Goal: Task Accomplishment & Management: Manage account settings

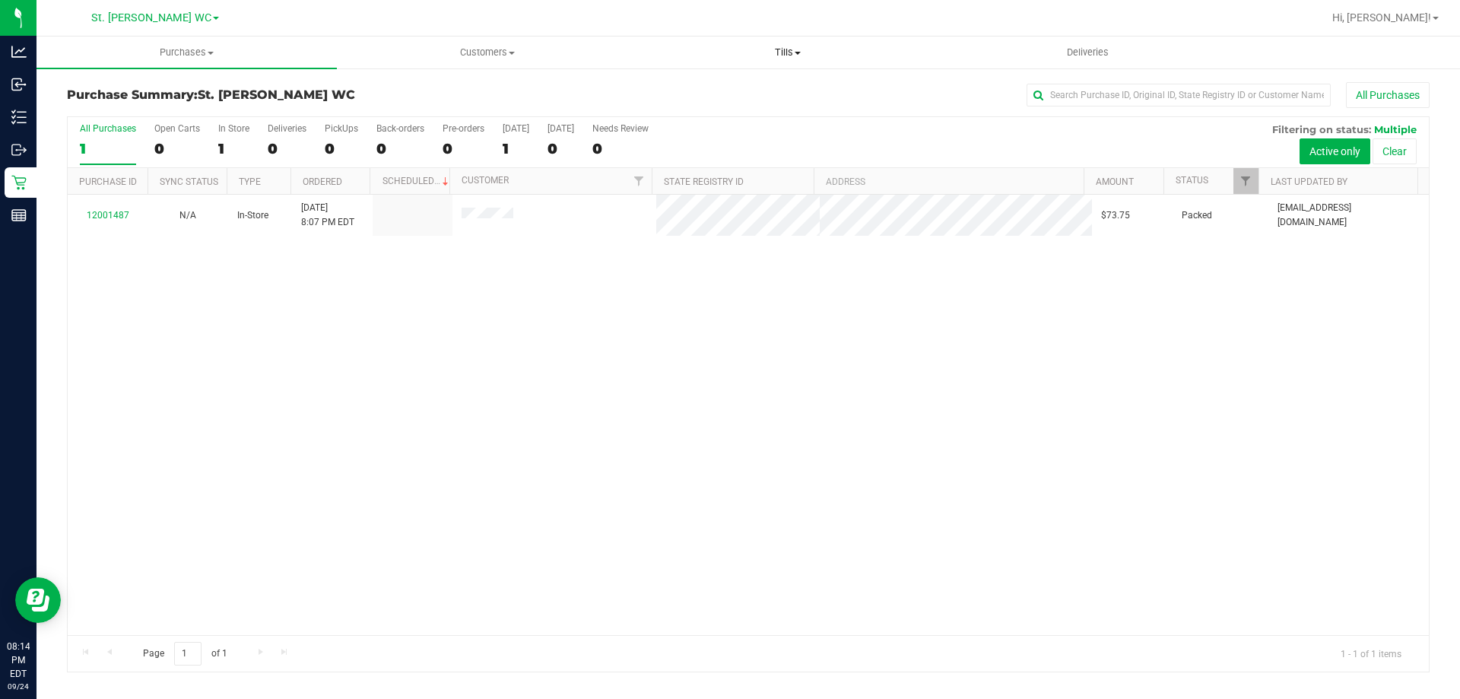
click at [772, 55] on span "Tills" at bounding box center [787, 53] width 299 height 14
click at [730, 96] on span "Manage tills" at bounding box center [688, 91] width 103 height 13
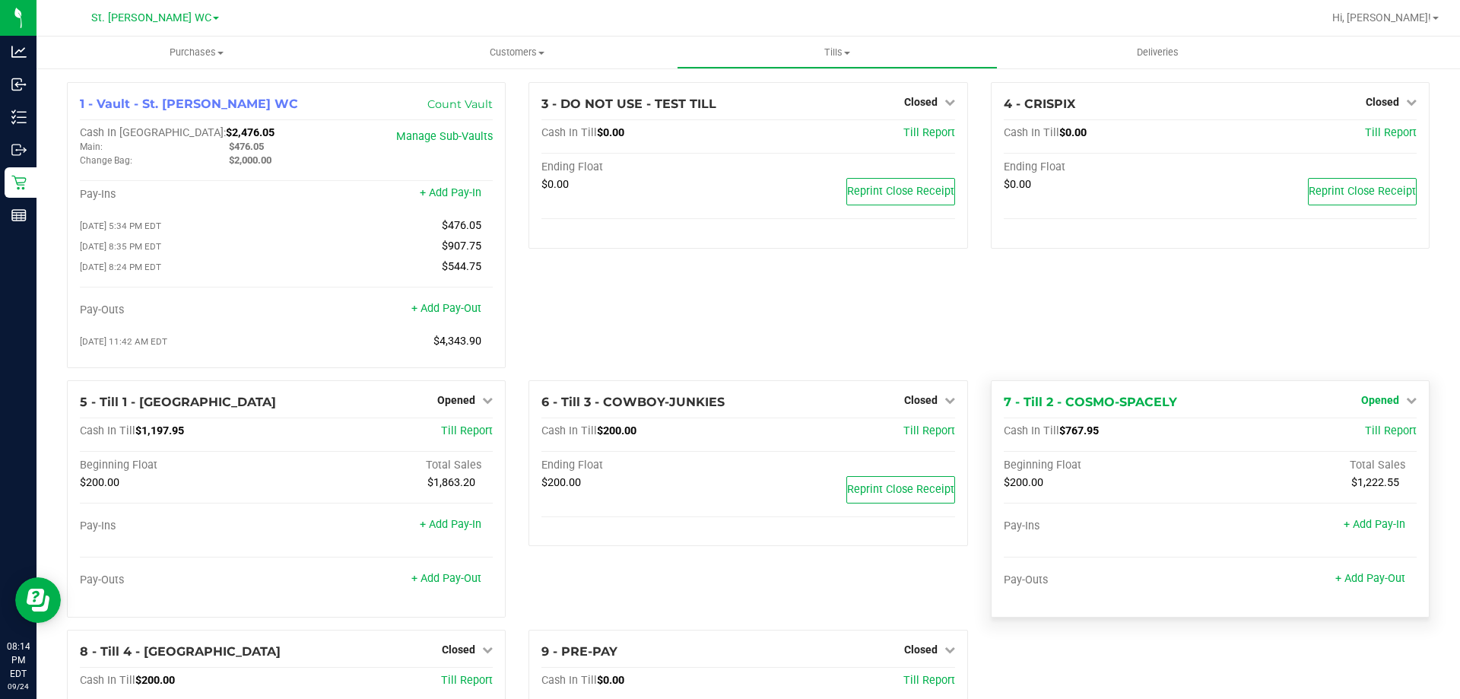
click at [1406, 405] on icon at bounding box center [1411, 400] width 11 height 11
click at [1364, 437] on link "Close Till" at bounding box center [1381, 431] width 41 height 12
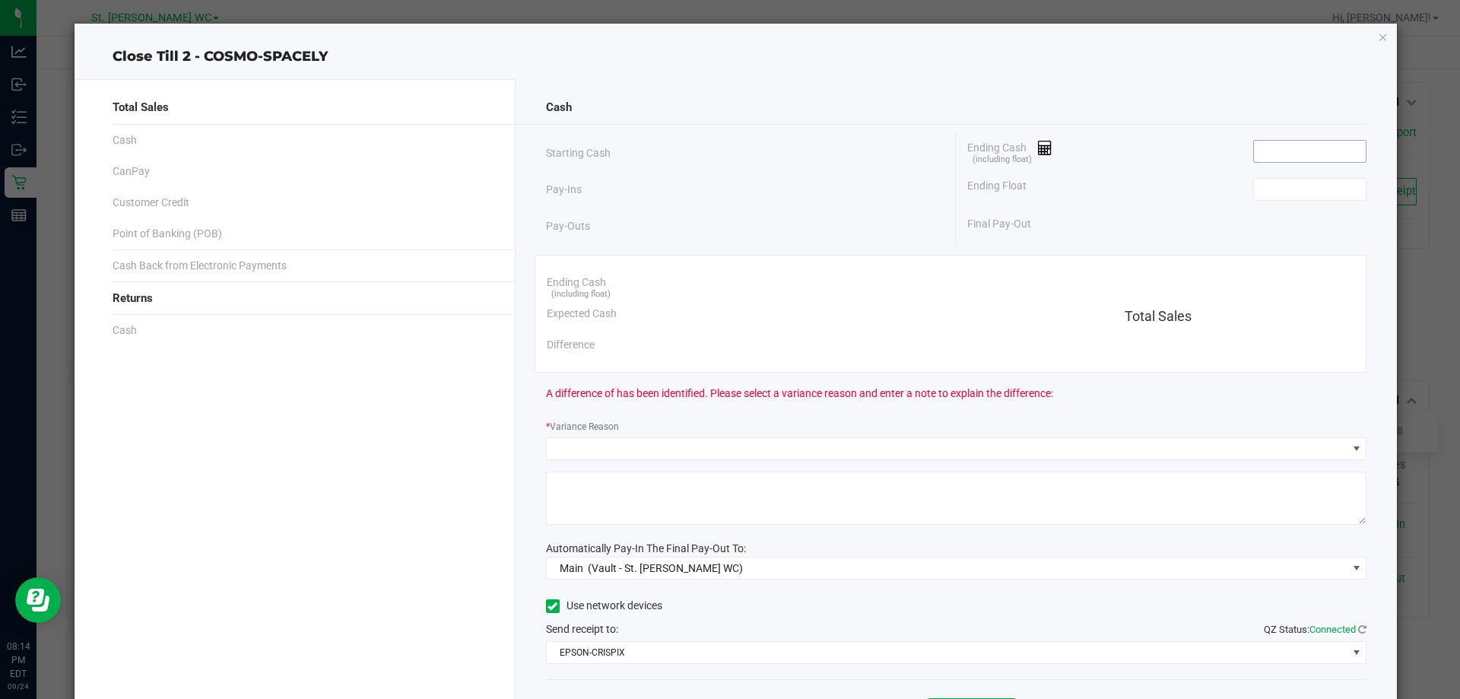
click at [1296, 156] on input at bounding box center [1310, 151] width 112 height 21
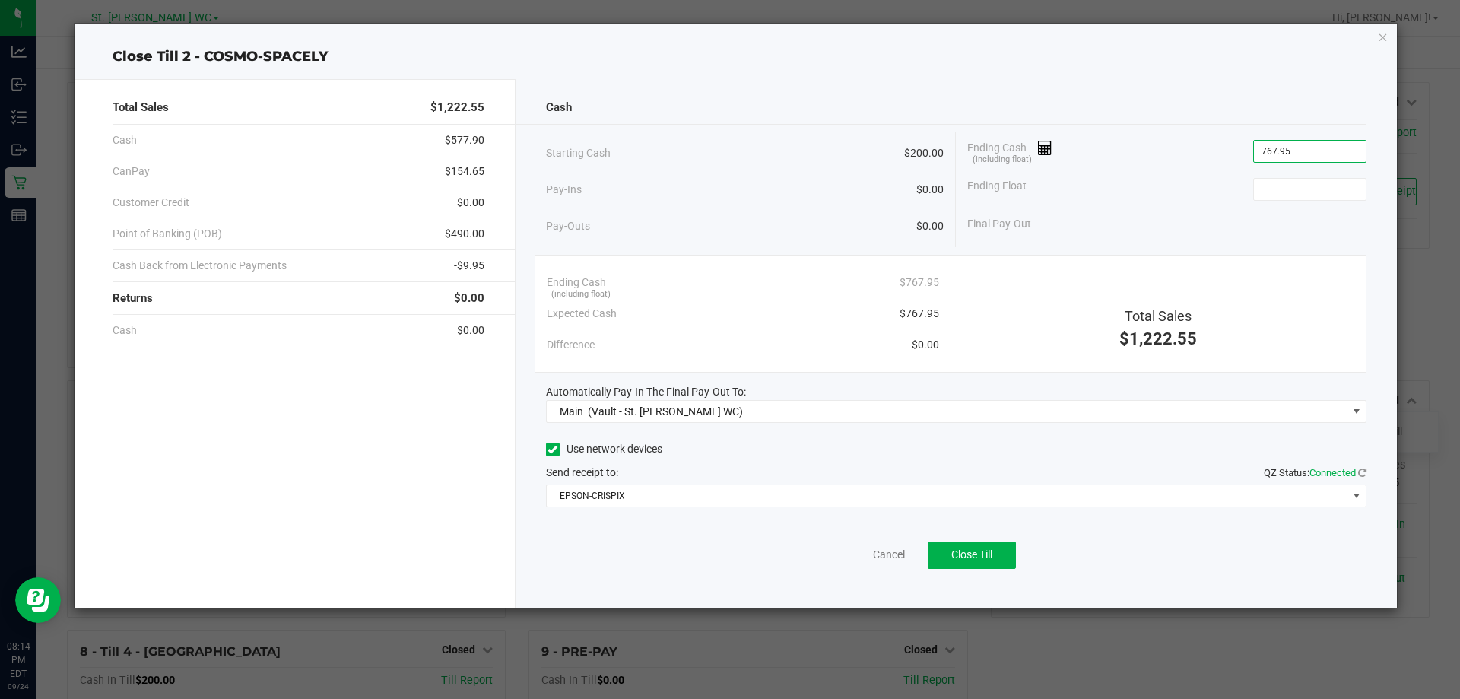
type input "$767.95"
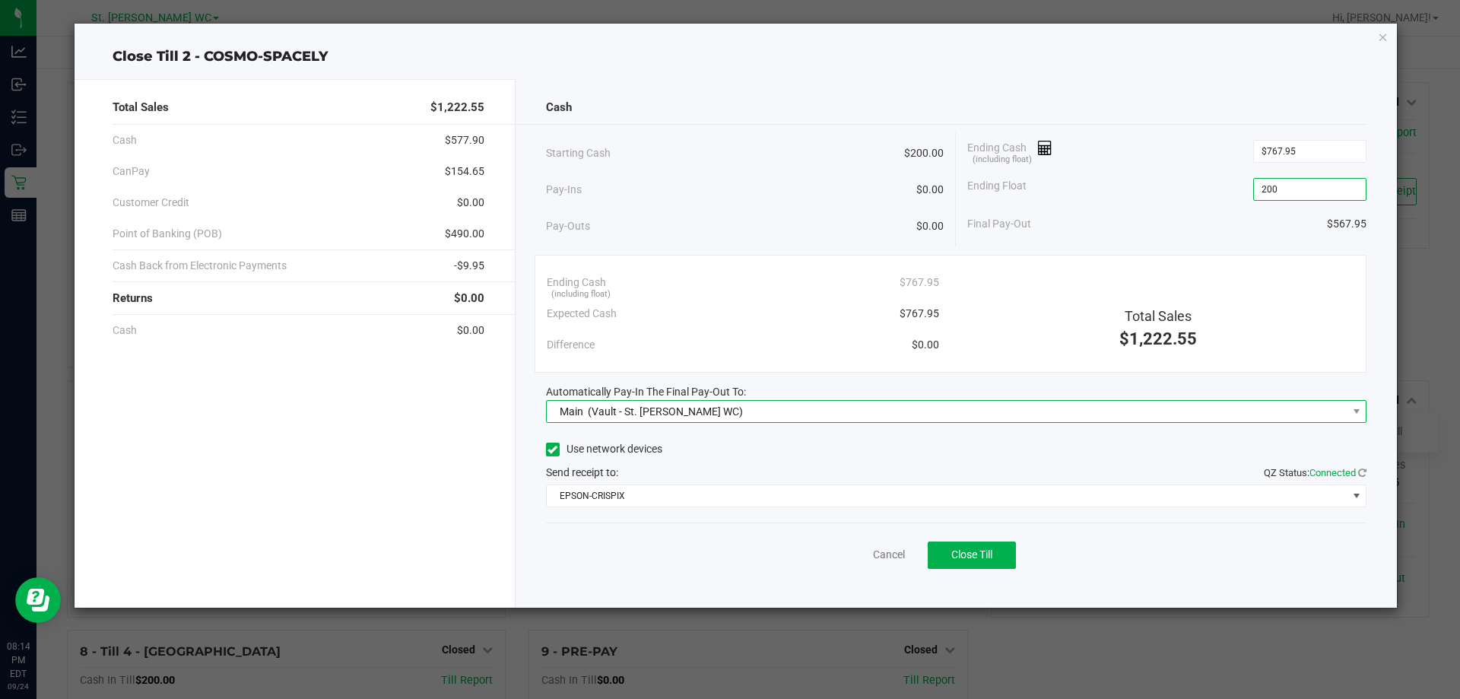
type input "$200.00"
click at [652, 402] on div "Main (Vault - St. [PERSON_NAME] WC)" at bounding box center [648, 411] width 191 height 27
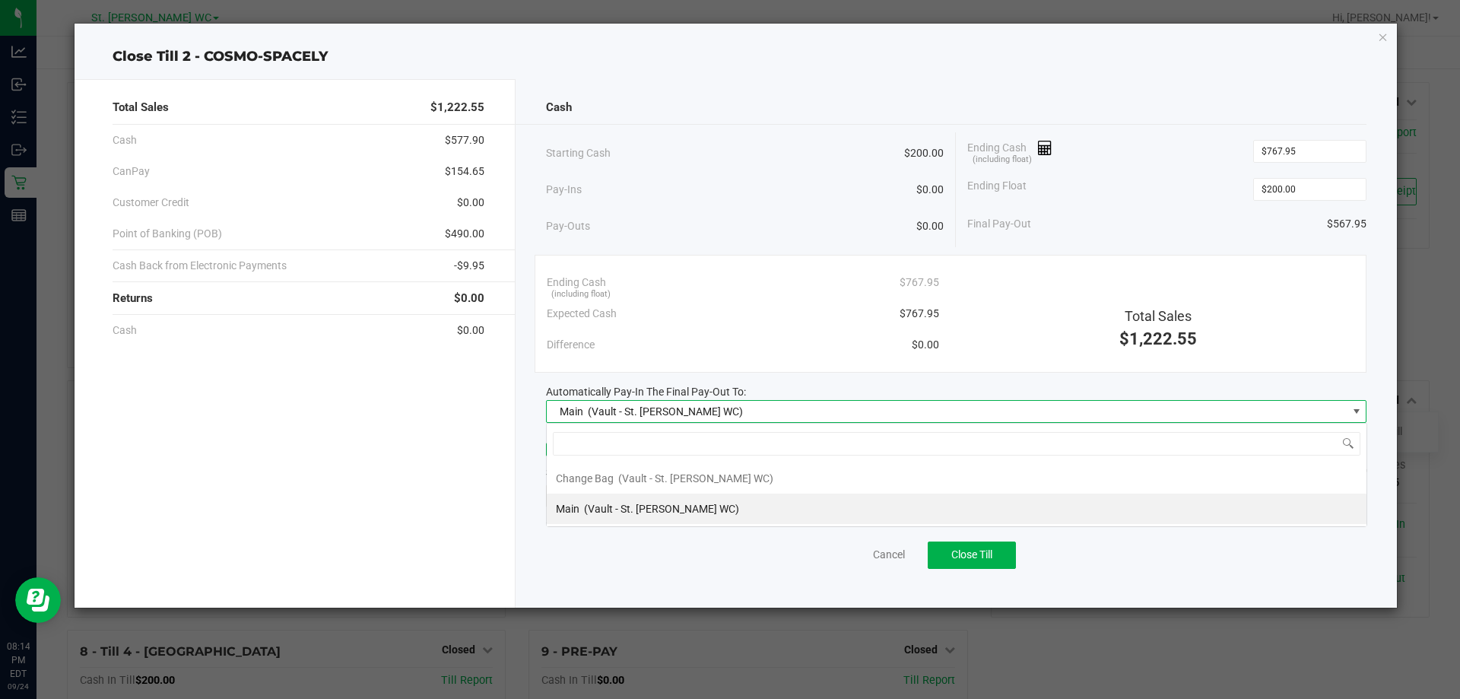
scroll to position [23, 821]
click at [628, 515] on span "(Vault - St. [PERSON_NAME] WC)" at bounding box center [661, 509] width 155 height 12
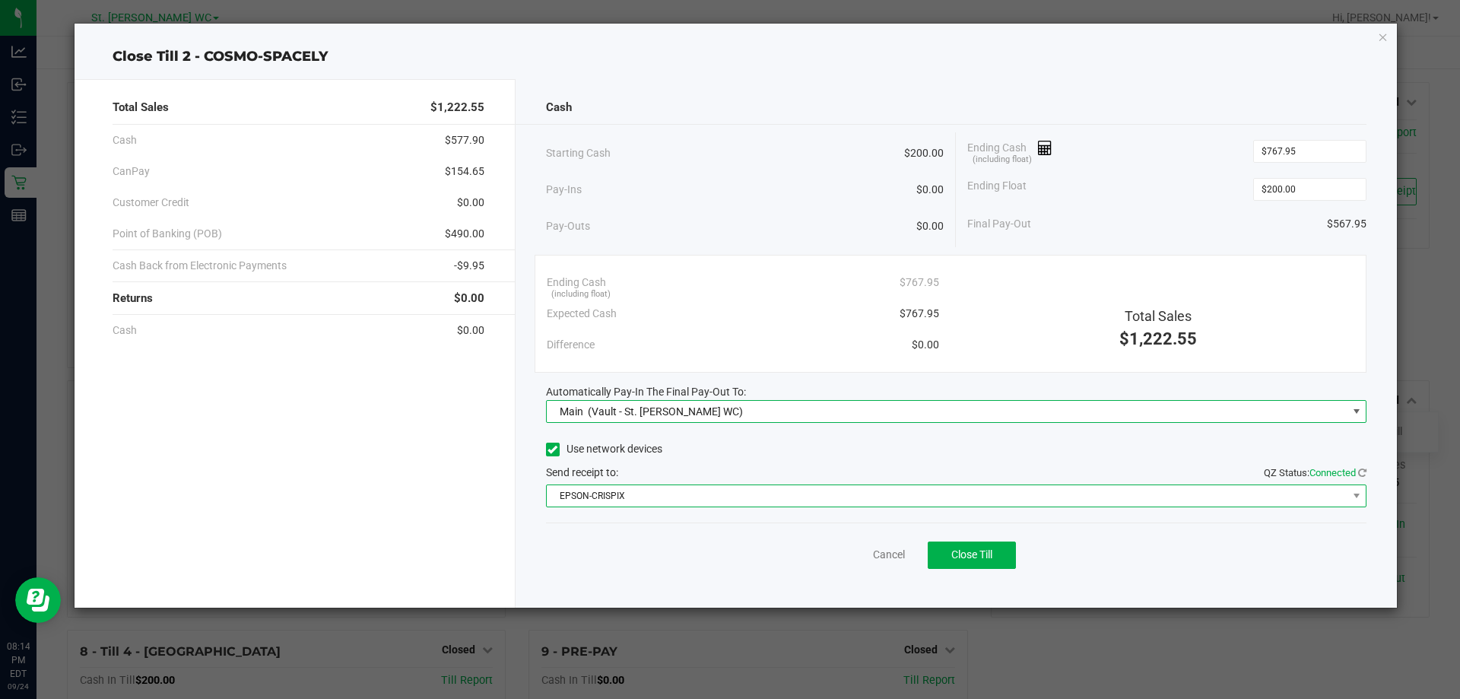
click at [636, 500] on span "EPSON-CRISPIX" at bounding box center [947, 495] width 801 height 21
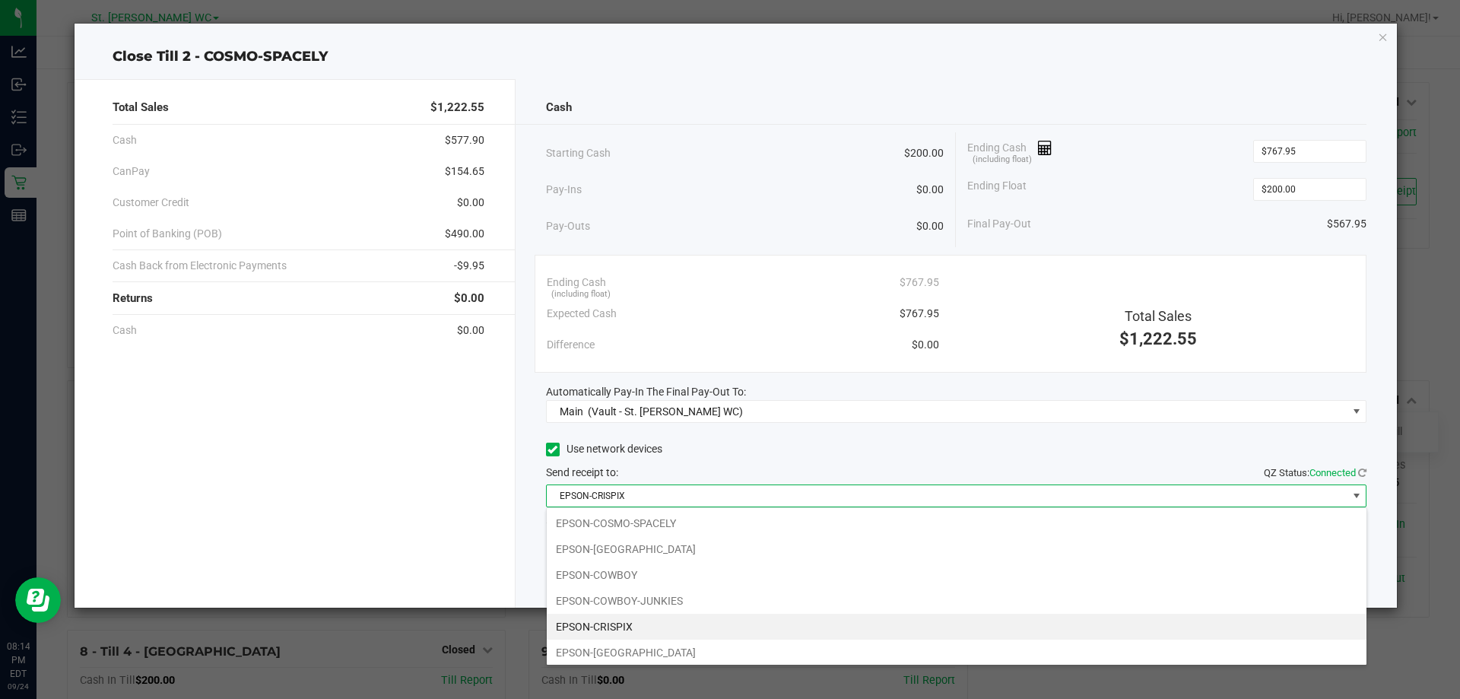
click at [618, 622] on li "EPSON-CRISPIX" at bounding box center [957, 627] width 820 height 26
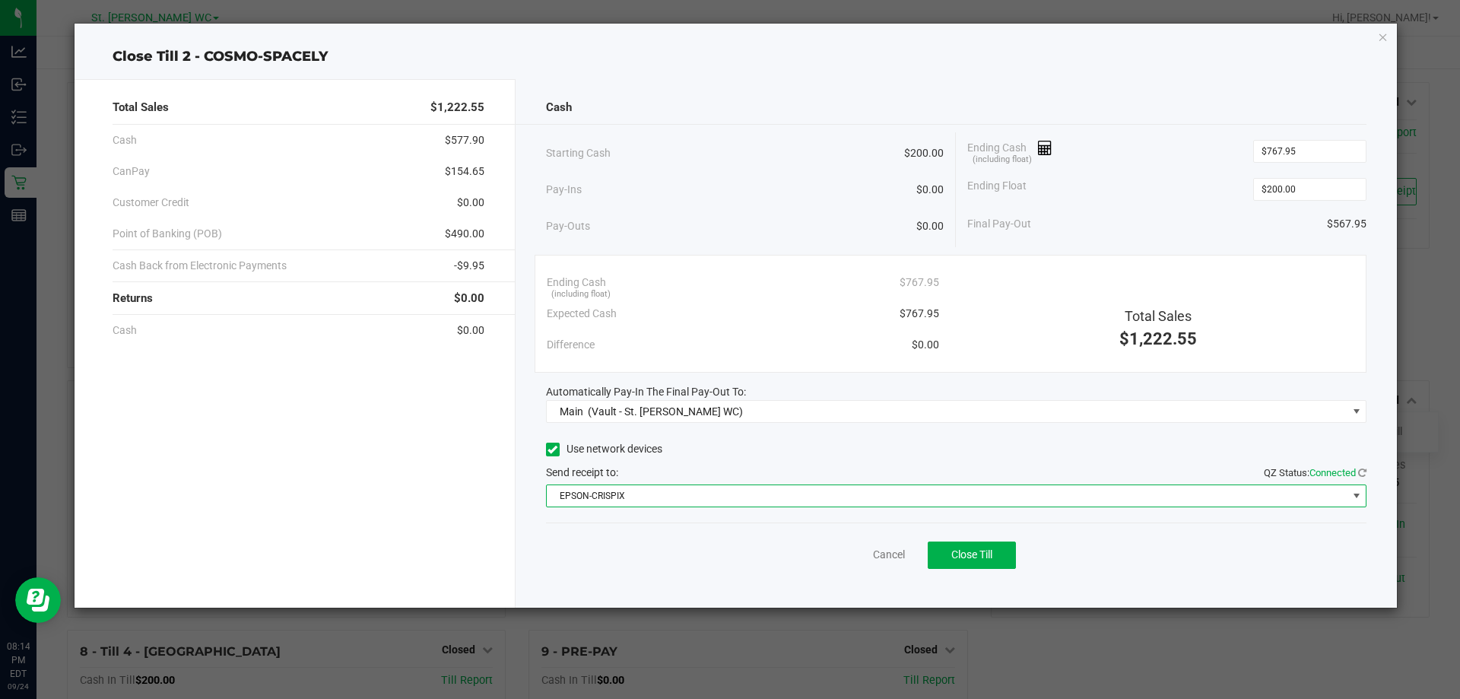
click at [625, 576] on div "Cancel Close Till" at bounding box center [956, 552] width 821 height 59
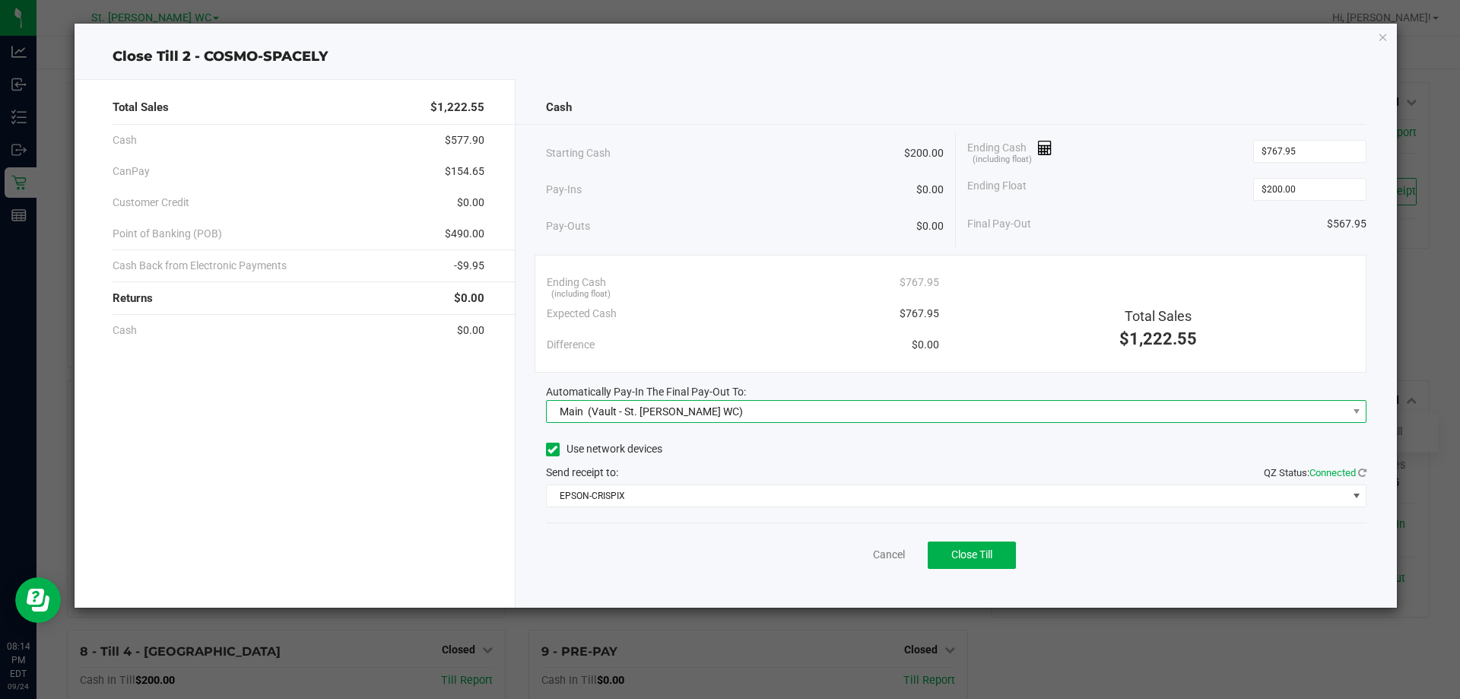
click at [745, 415] on span "Main (Vault - St. [PERSON_NAME] WC)" at bounding box center [947, 411] width 801 height 21
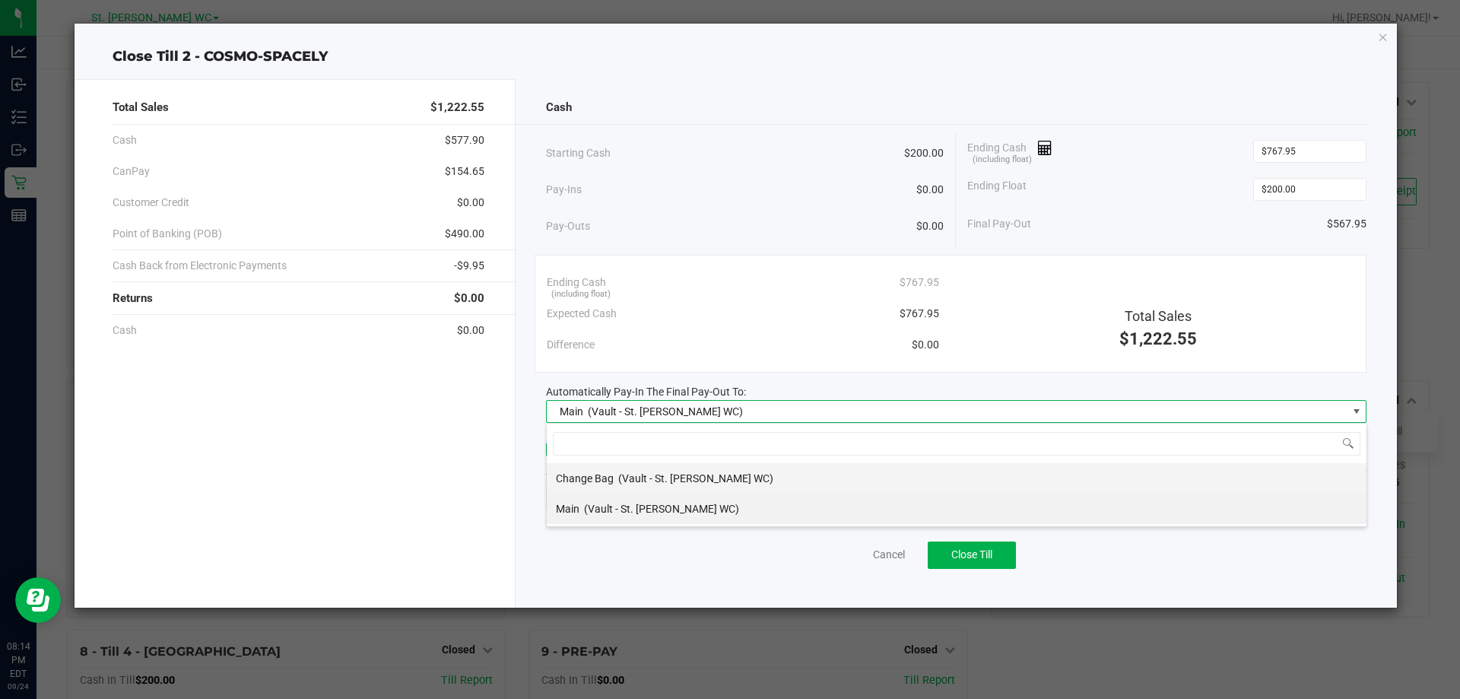
click at [668, 486] on div "Change Bag (Vault - St. [PERSON_NAME] WC)" at bounding box center [665, 478] width 218 height 27
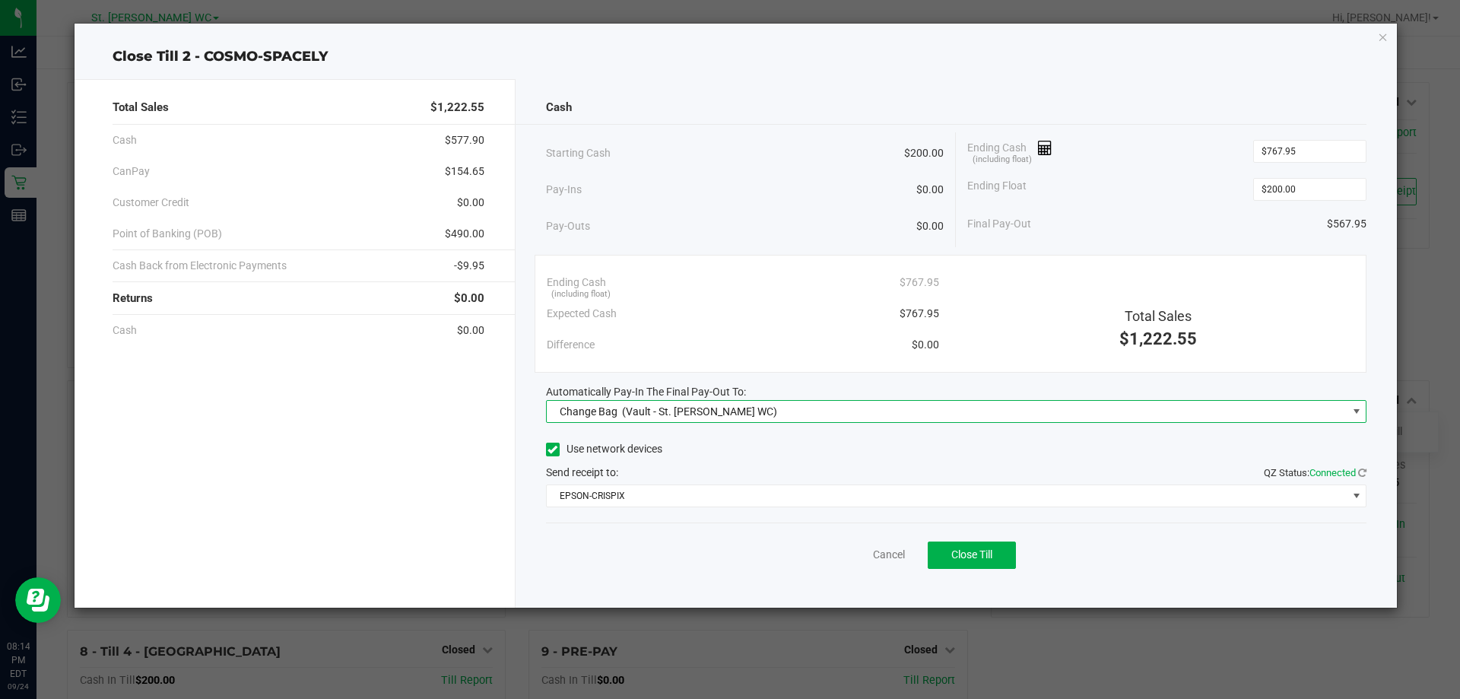
click at [723, 390] on span "Automatically Pay-In The Final Pay-Out To:" at bounding box center [646, 392] width 200 height 12
click at [710, 419] on div "Change Bag (Vault - St. [PERSON_NAME] WC)" at bounding box center [665, 411] width 225 height 27
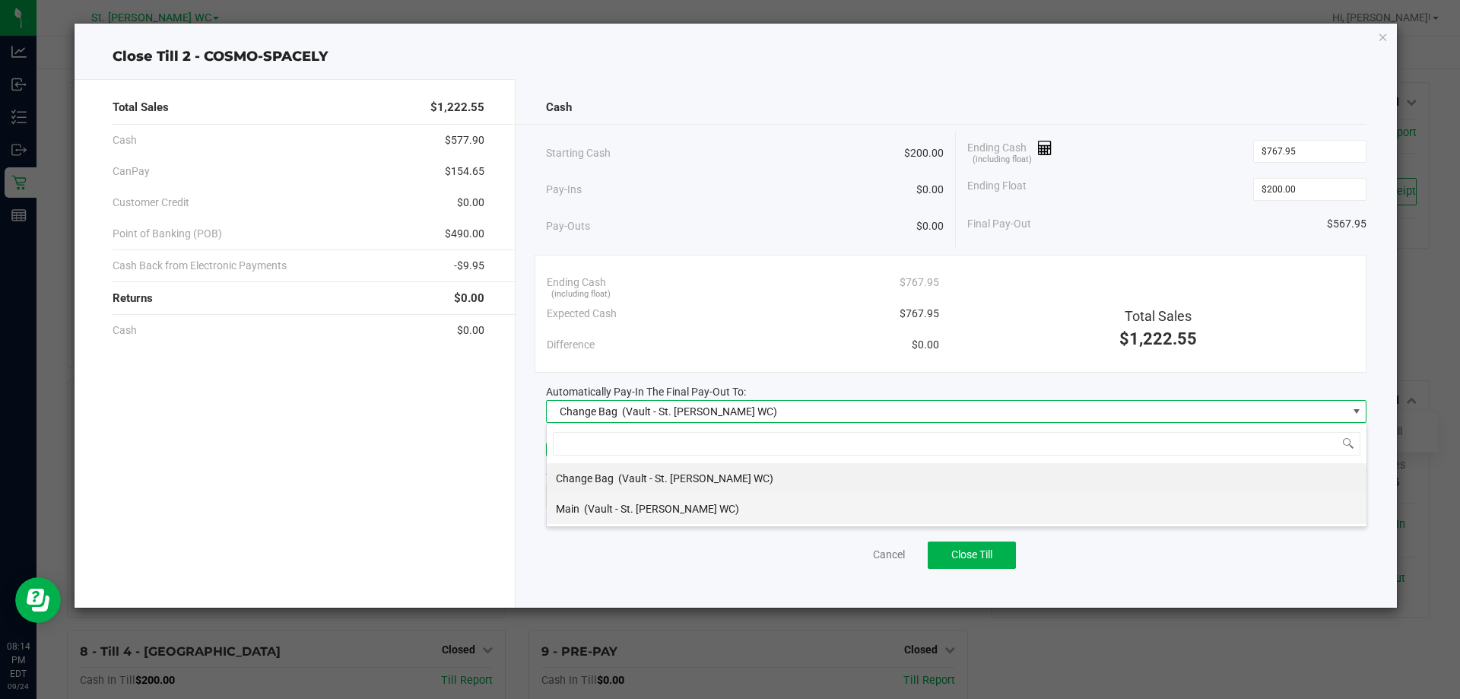
click at [651, 500] on div "Main (Vault - St. [PERSON_NAME] WC)" at bounding box center [647, 508] width 183 height 27
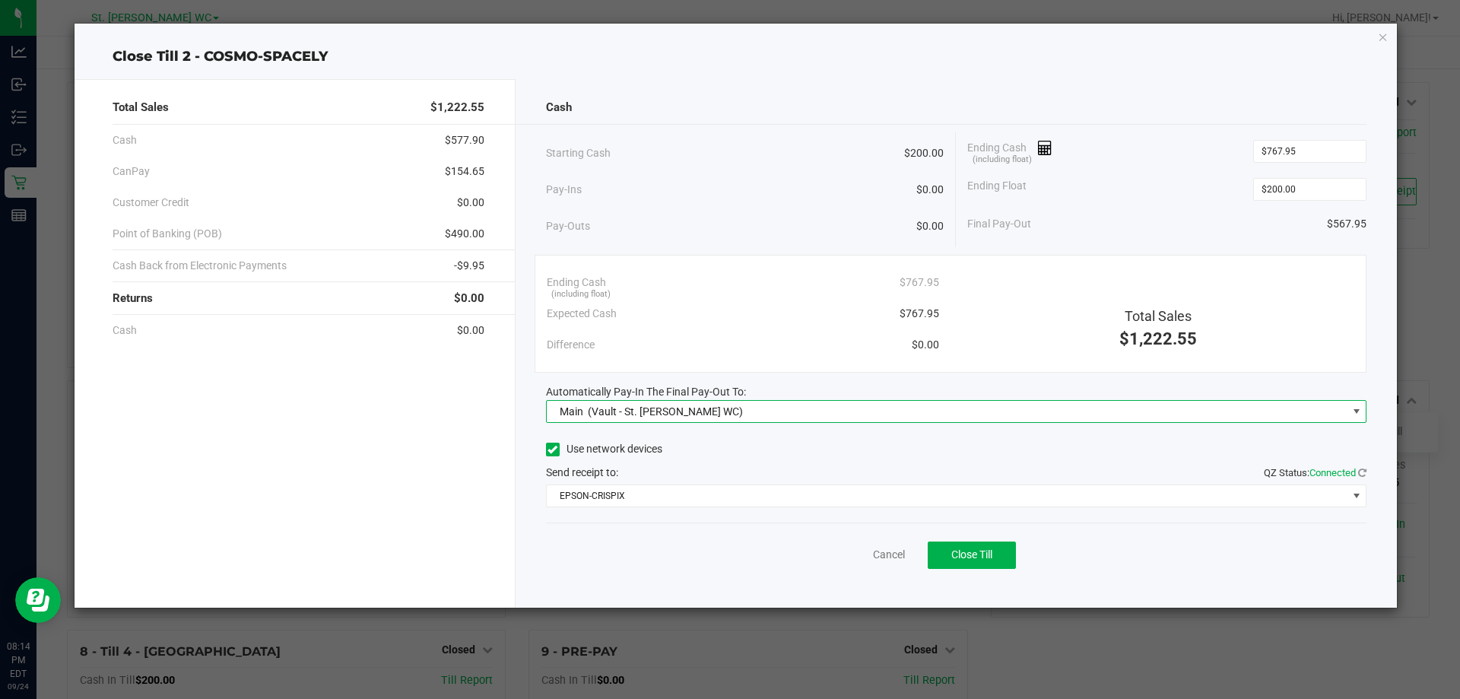
click at [701, 291] on div "Ending Cash (including float) $767.95" at bounding box center [743, 282] width 392 height 31
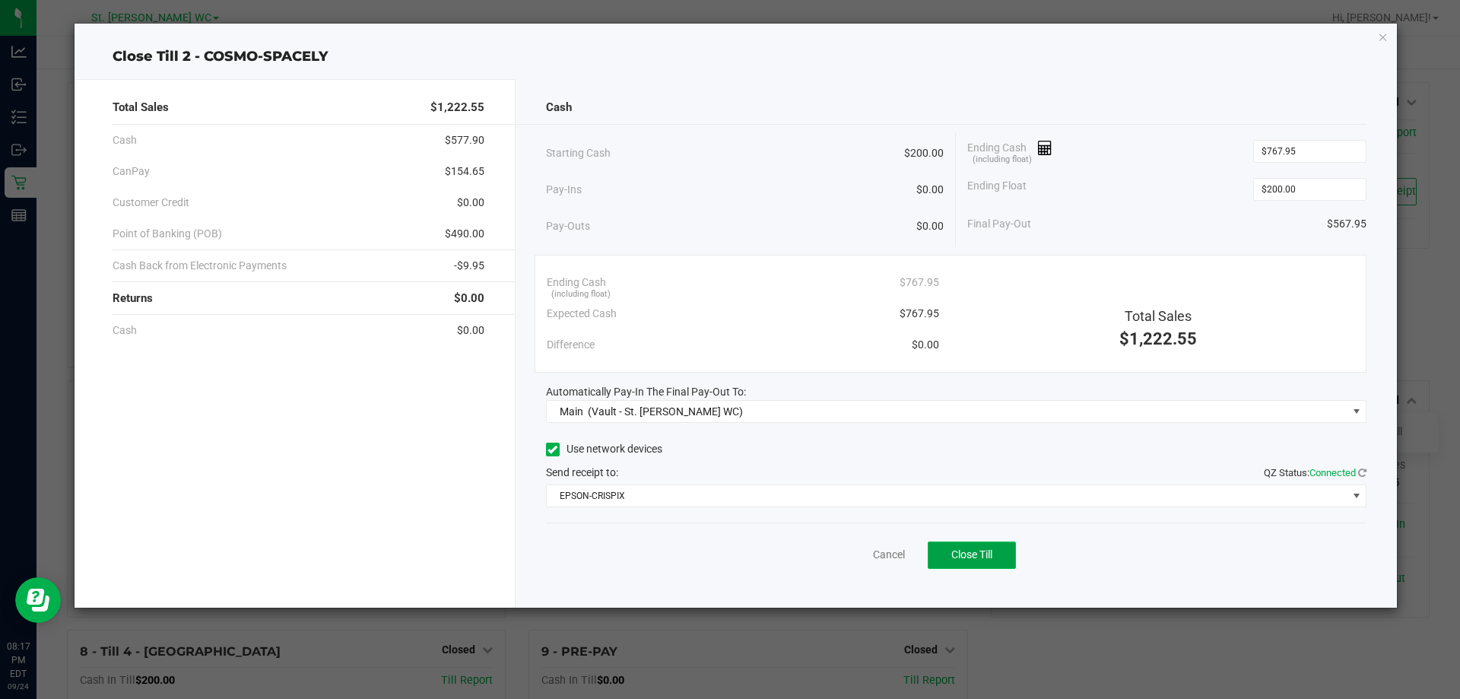
click at [947, 548] on button "Close Till" at bounding box center [972, 555] width 88 height 27
click at [847, 534] on div "Dismiss Reprint Closing Receipt" at bounding box center [956, 552] width 821 height 59
click at [837, 546] on div "Dismiss Reprint Closing Receipt" at bounding box center [956, 552] width 821 height 59
click at [852, 551] on link "Dismiss" at bounding box center [855, 555] width 37 height 16
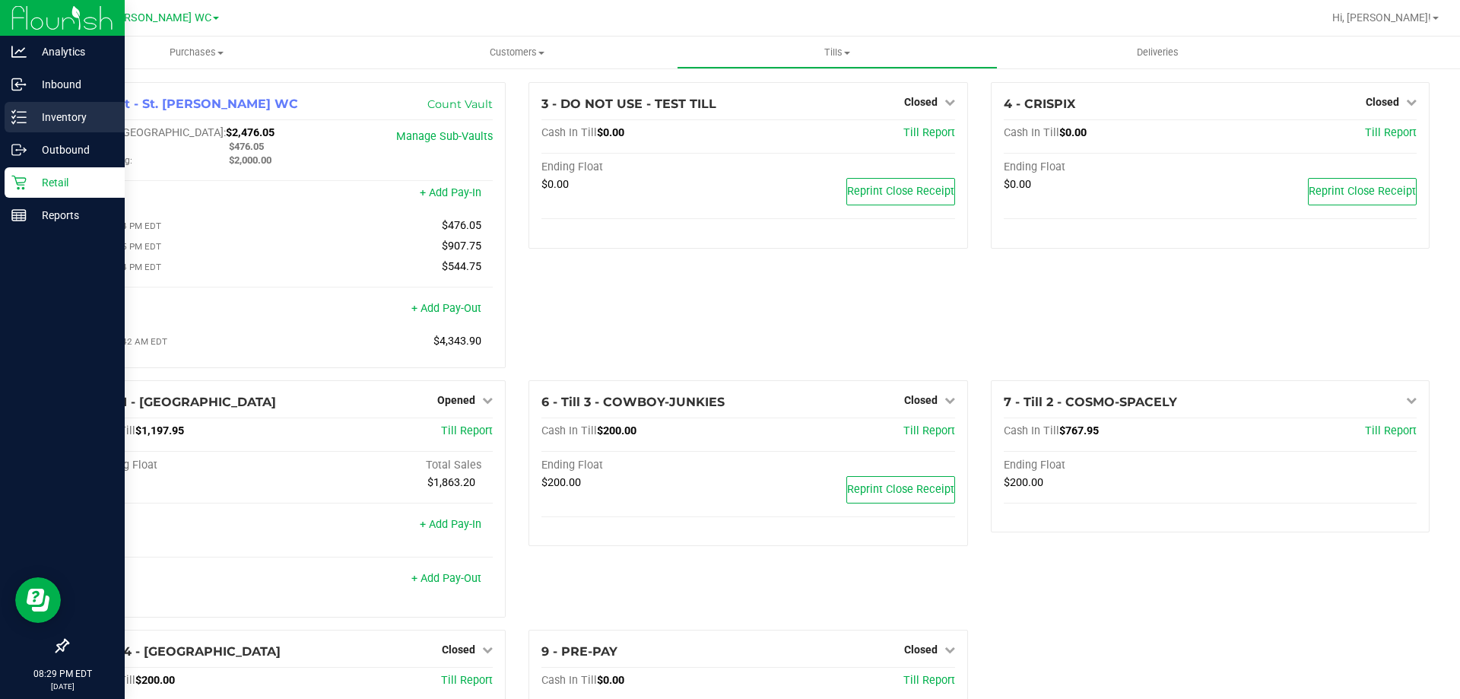
click at [19, 107] on div "Inventory" at bounding box center [65, 117] width 120 height 30
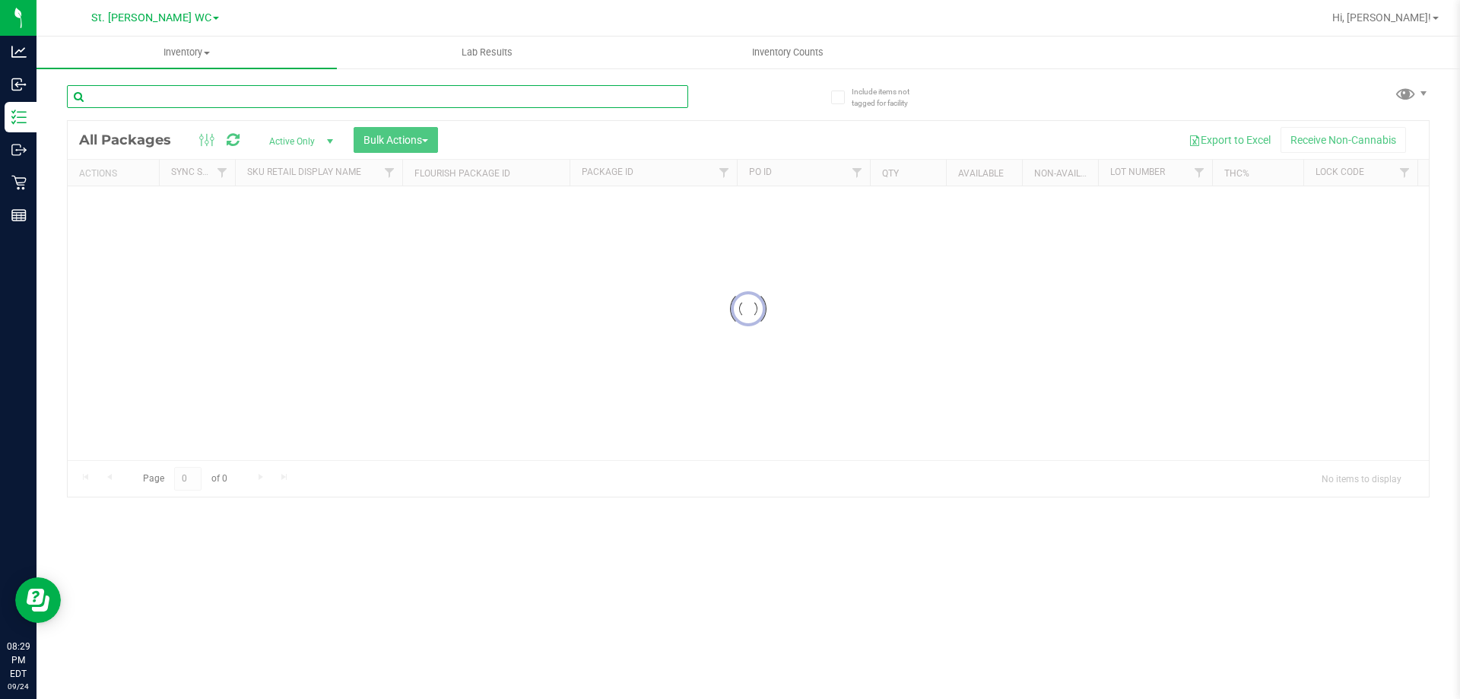
click at [278, 98] on input "text" at bounding box center [377, 96] width 621 height 23
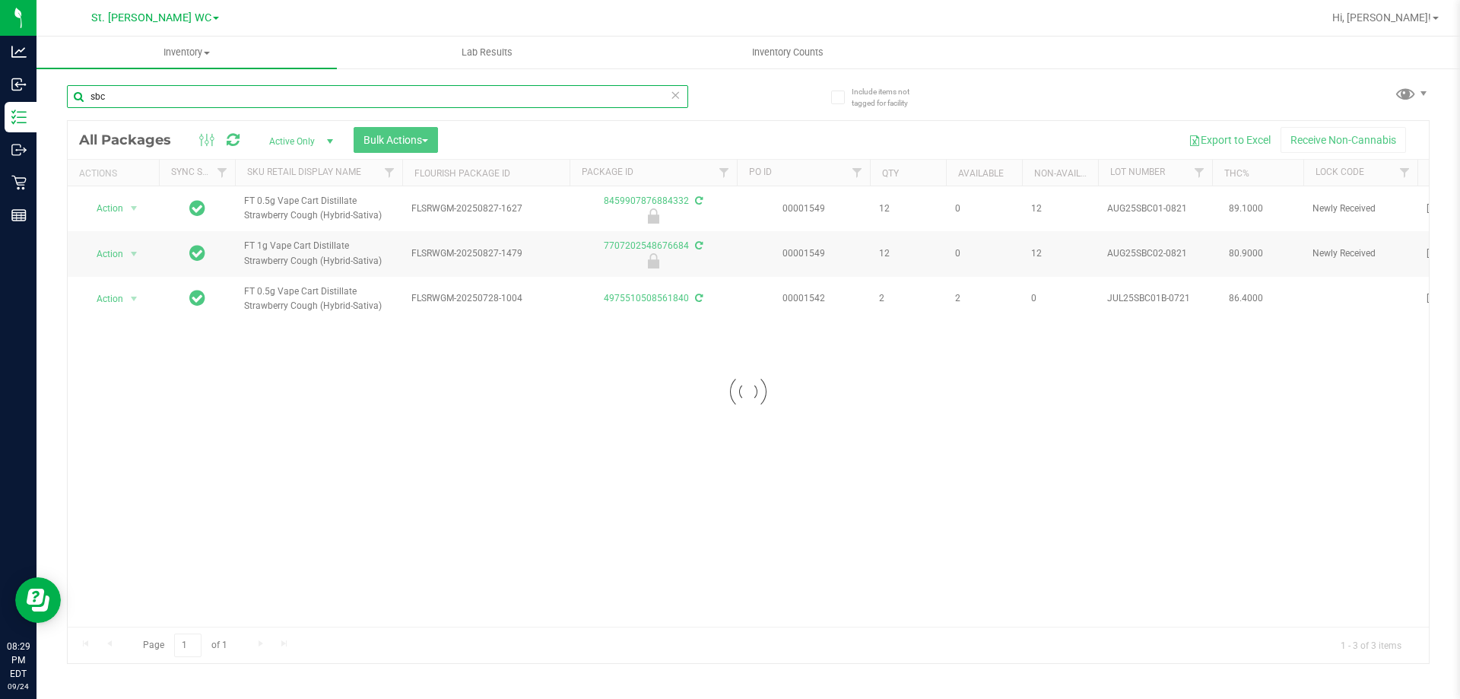
type input "sbc"
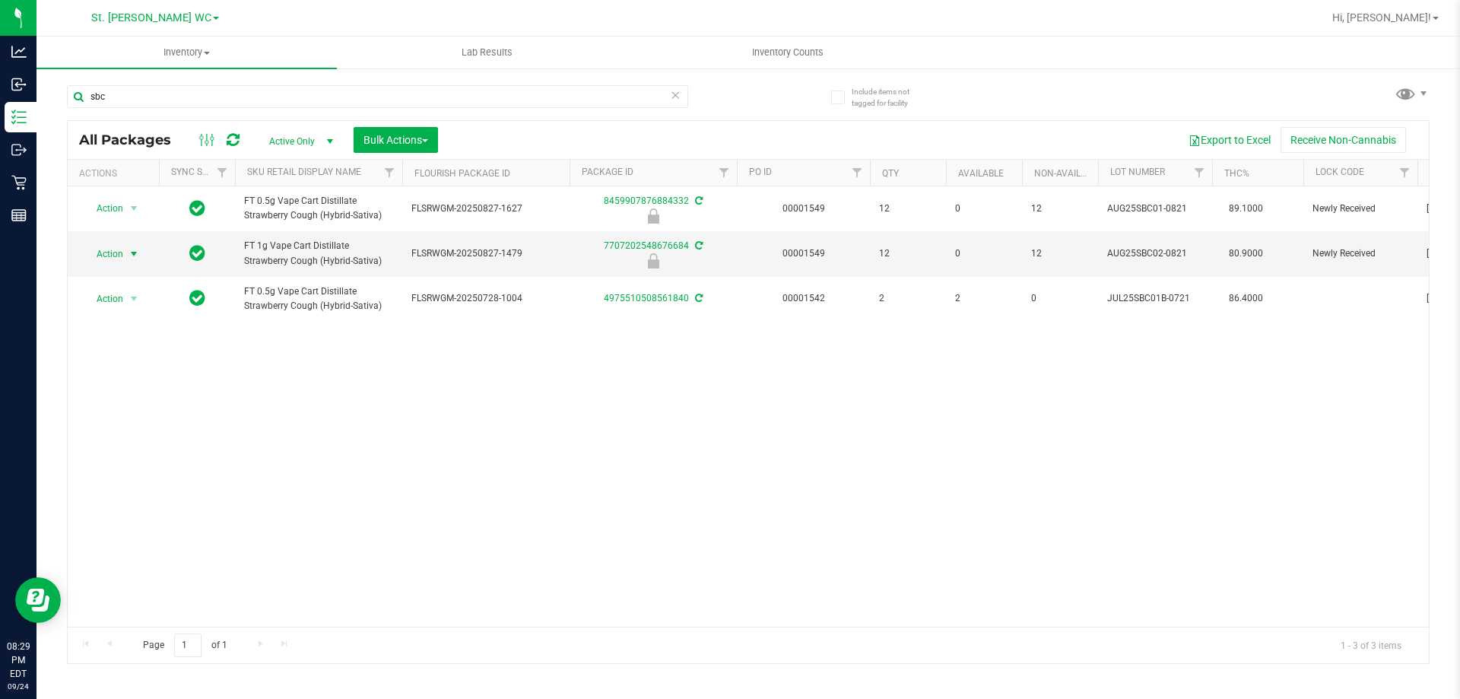
click at [110, 243] on span "Action" at bounding box center [103, 253] width 41 height 21
click at [110, 460] on li "Unlock package" at bounding box center [113, 471] width 59 height 42
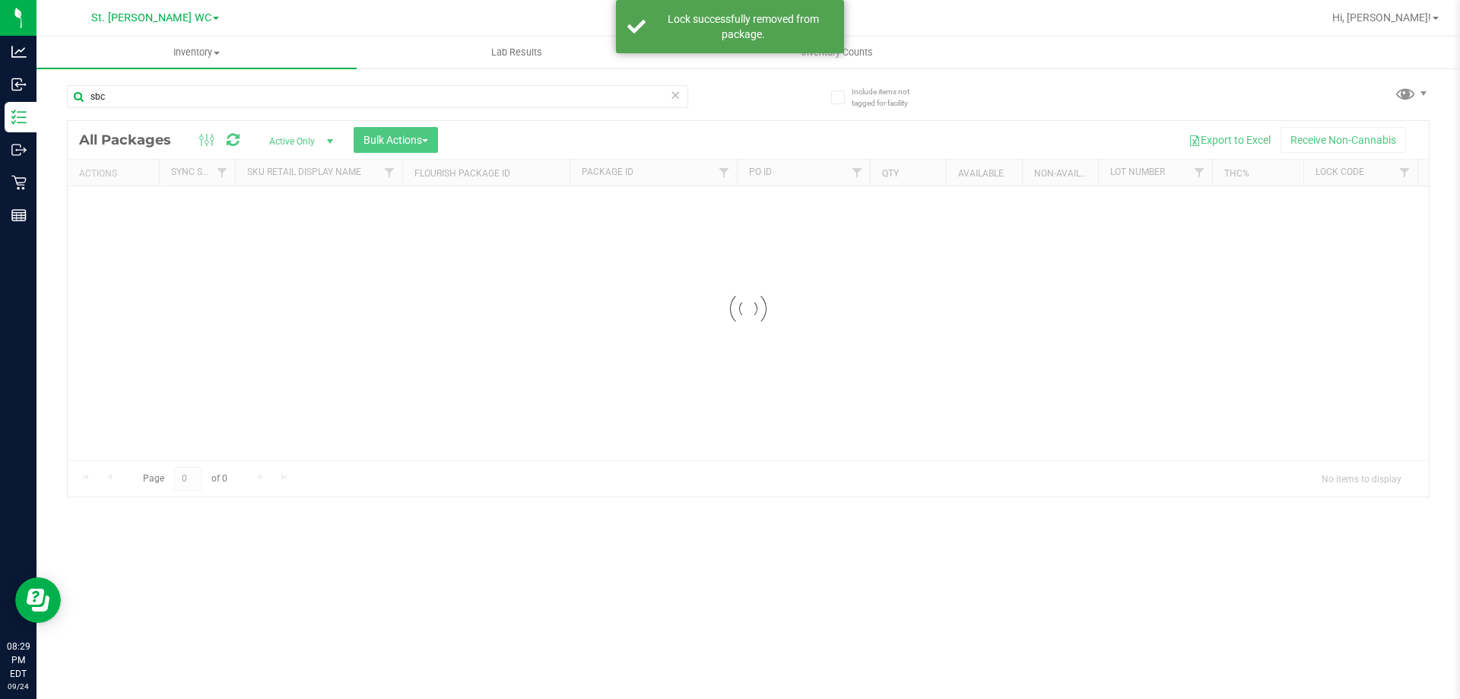
click at [183, 95] on div "Include items not tagged for facility sbc Loading... All Packages Active Only A…" at bounding box center [748, 293] width 1363 height 445
click at [183, 95] on input "sbc" at bounding box center [377, 96] width 621 height 23
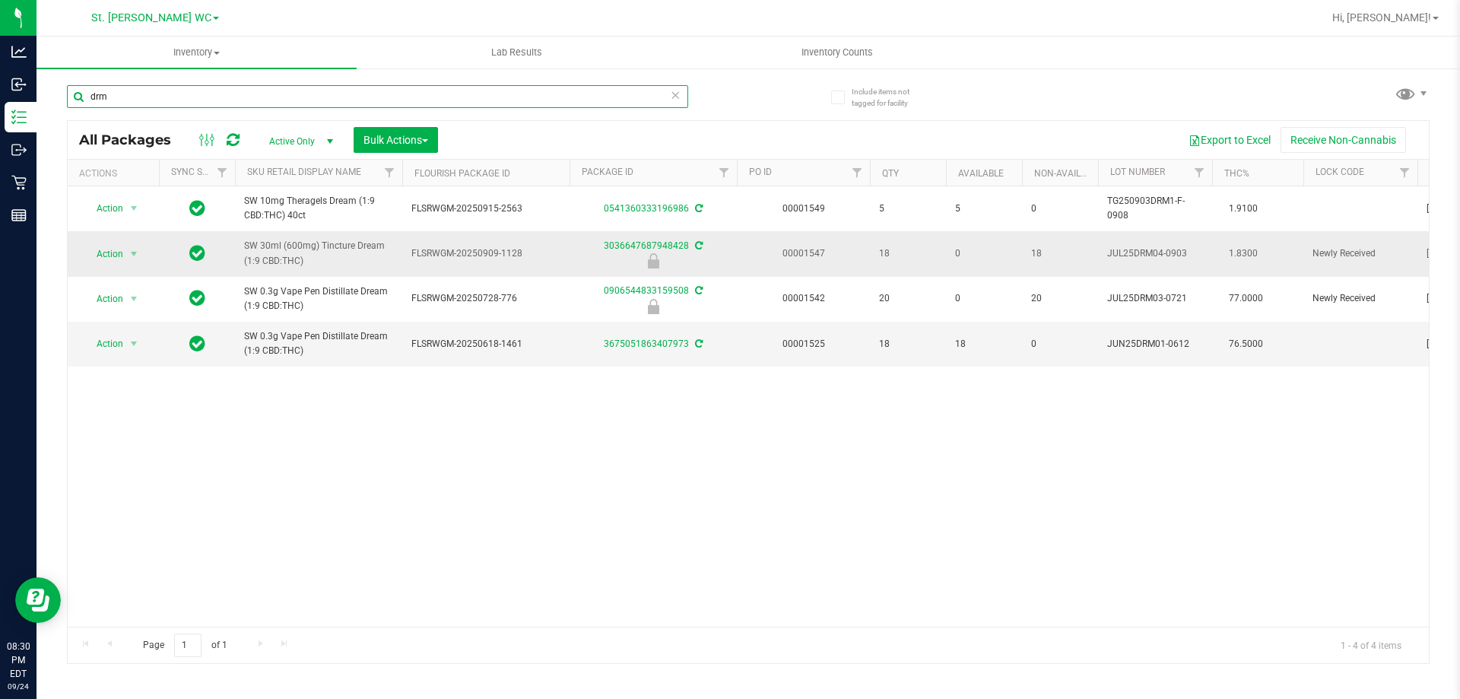
type input "drm"
click at [109, 236] on td "Action Action Edit attributes Global inventory Locate package Package audit log…" at bounding box center [113, 253] width 91 height 45
click at [106, 249] on span "Action" at bounding box center [103, 253] width 41 height 21
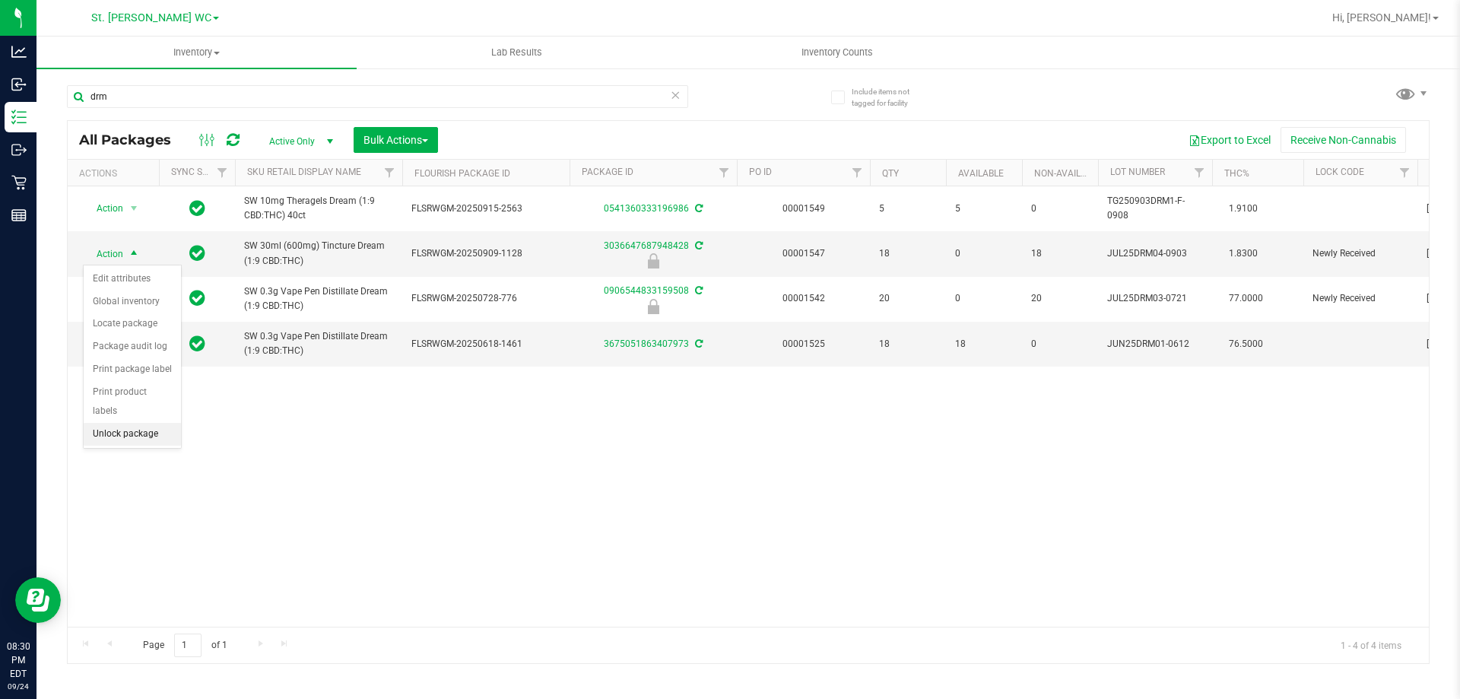
click at [115, 423] on li "Unlock package" at bounding box center [132, 434] width 97 height 23
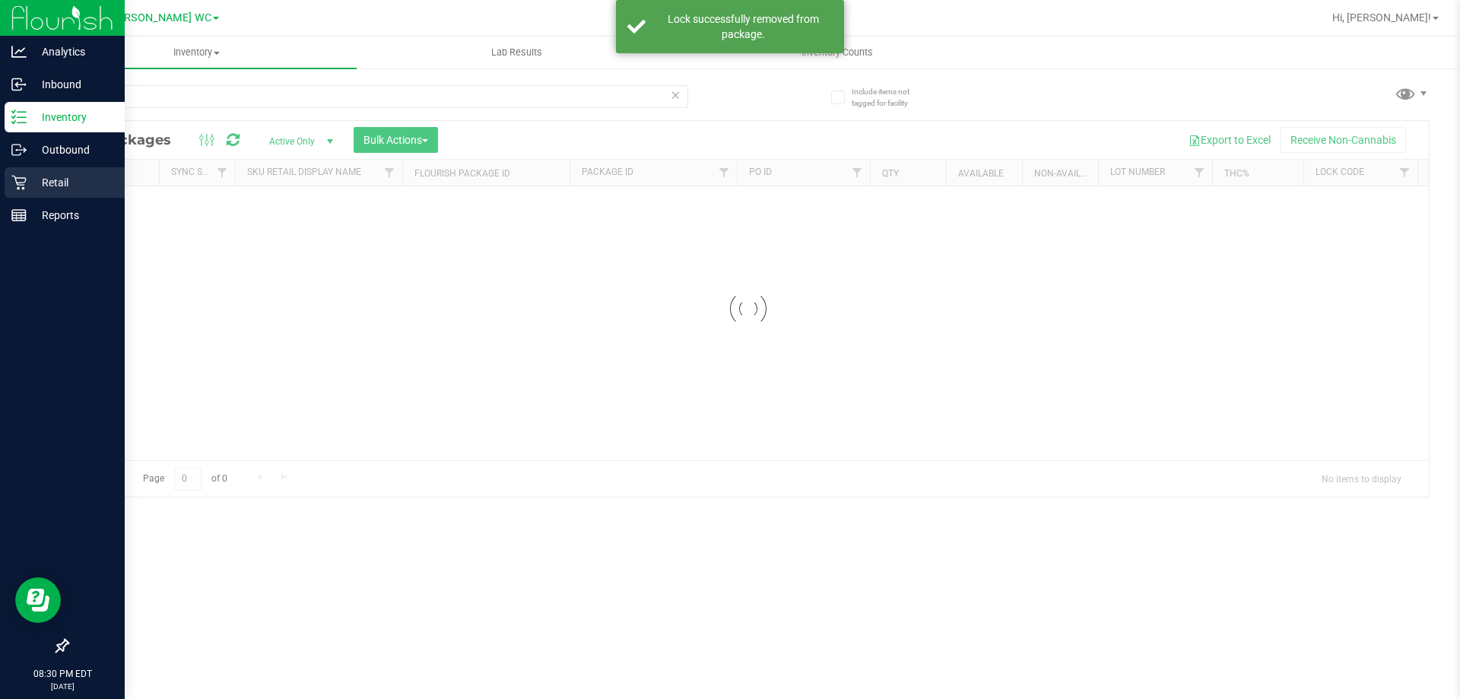
click at [17, 186] on icon at bounding box center [18, 182] width 15 height 15
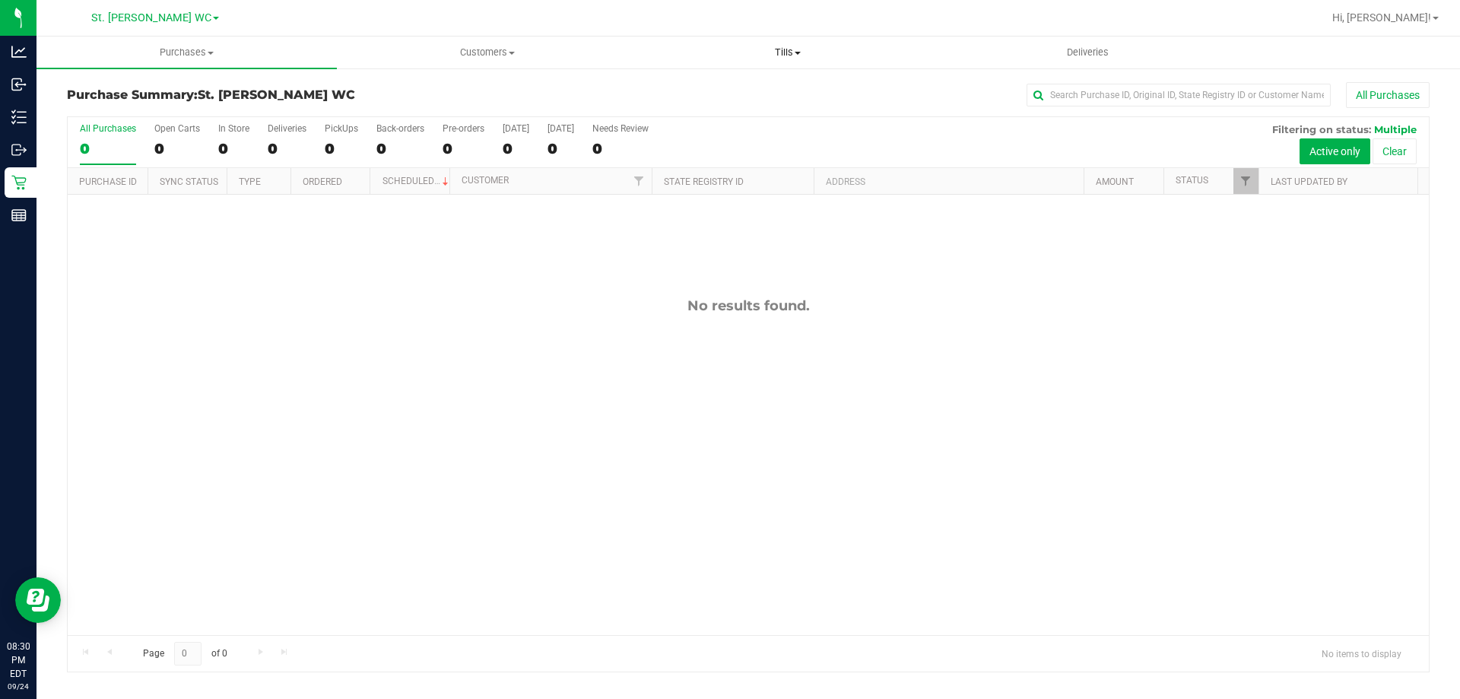
click at [808, 58] on span "Tills" at bounding box center [787, 53] width 299 height 14
click at [762, 106] on span "Reconcile e-payments" at bounding box center [712, 109] width 151 height 13
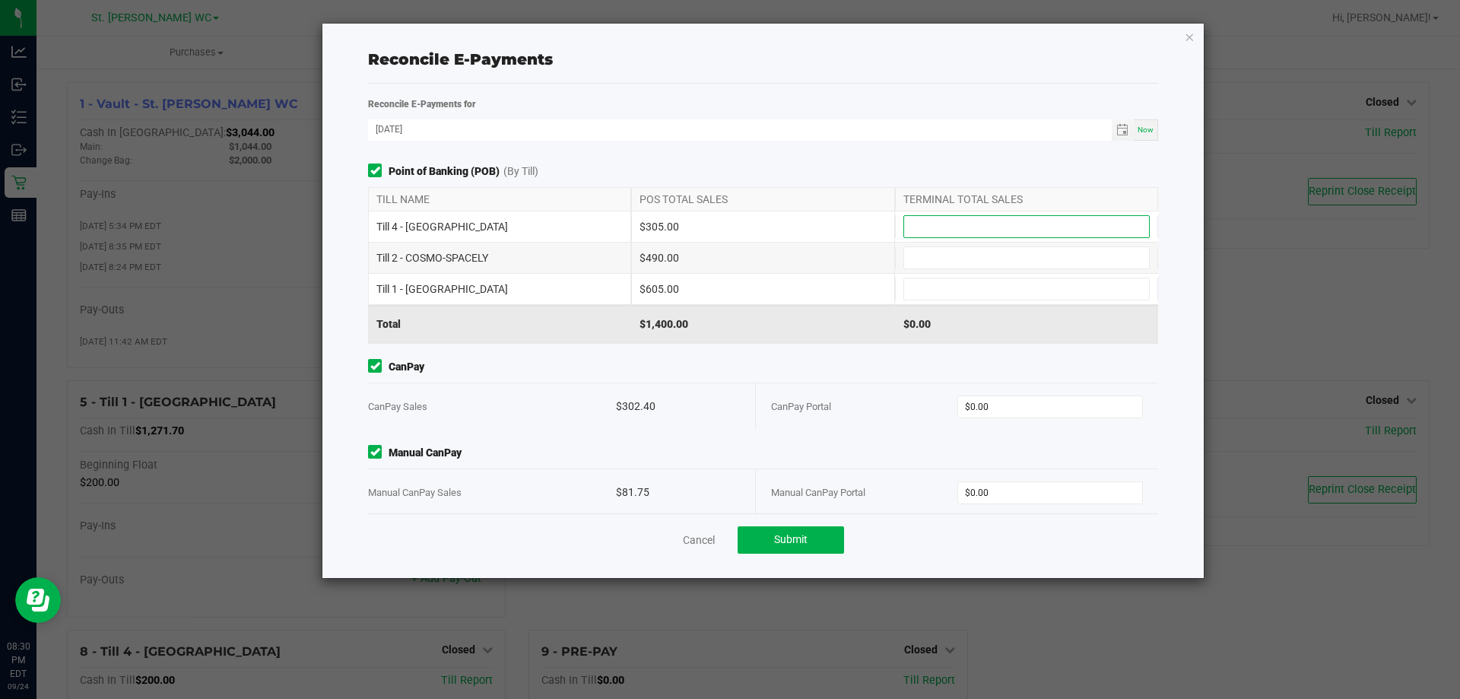
click at [1001, 221] on input at bounding box center [1026, 226] width 245 height 21
type input "$305.00"
type input "$490.00"
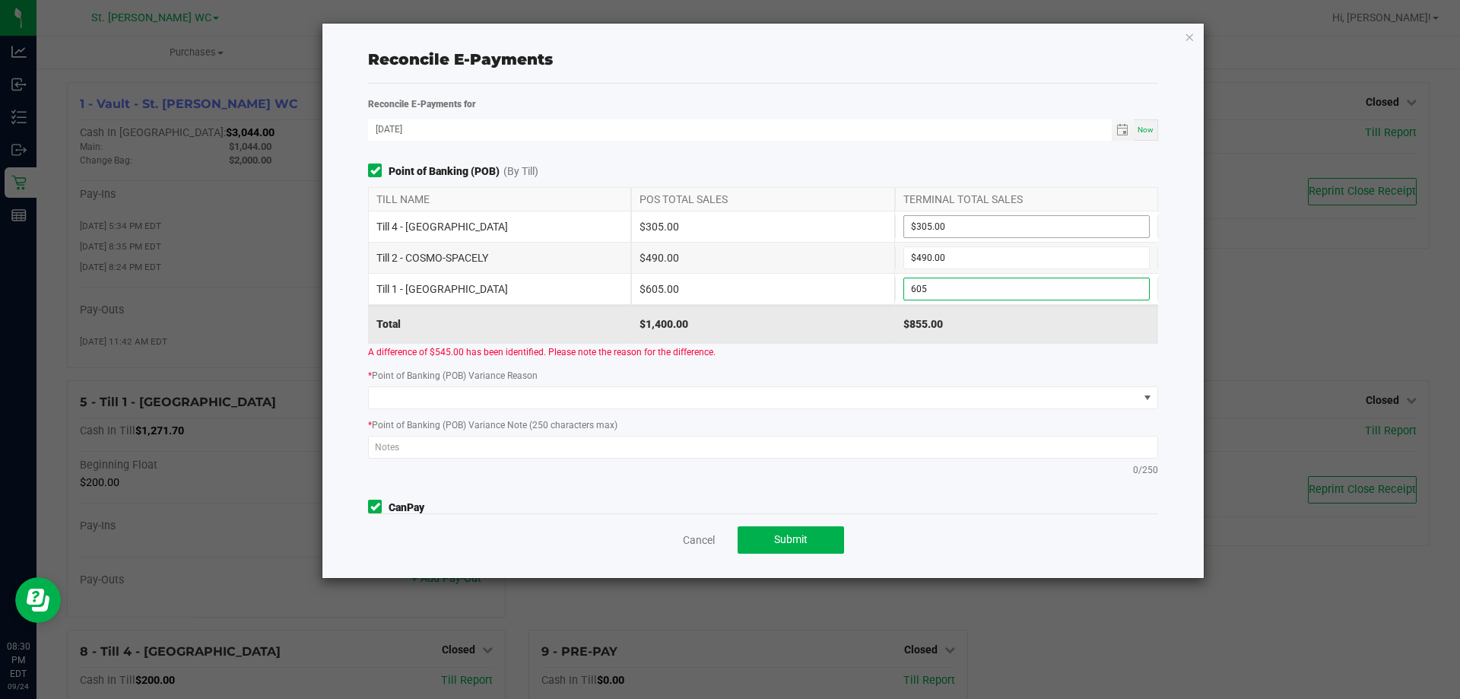
type input "$605.00"
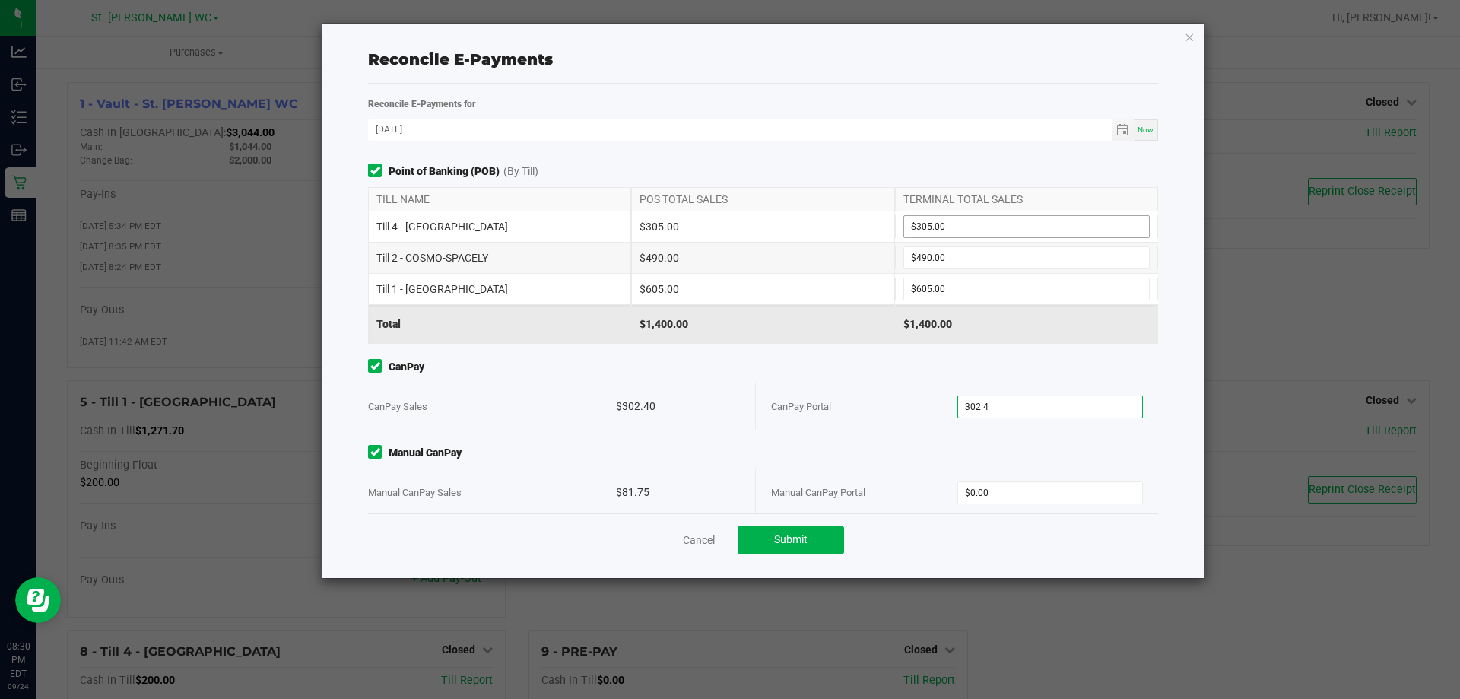
type input "$302.40"
type input "$81.75"
click at [828, 443] on div "Point of Banking (POB) (By Till) TILL NAME POS TOTAL SALES TERMINAL TOTAL SALES…" at bounding box center [763, 339] width 813 height 350
click at [785, 537] on span "Submit" at bounding box center [790, 539] width 33 height 12
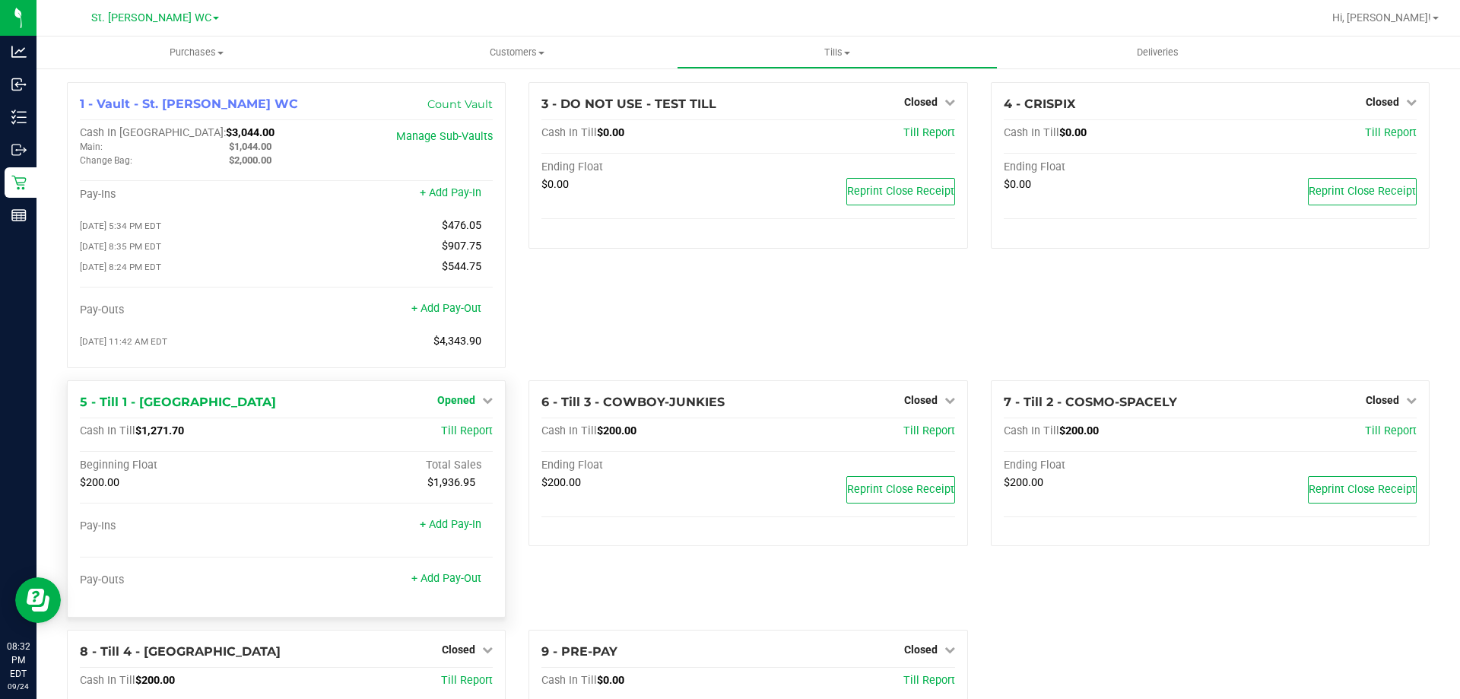
click at [471, 403] on span "Opened" at bounding box center [456, 400] width 38 height 12
click at [447, 434] on link "Close Till" at bounding box center [458, 431] width 41 height 12
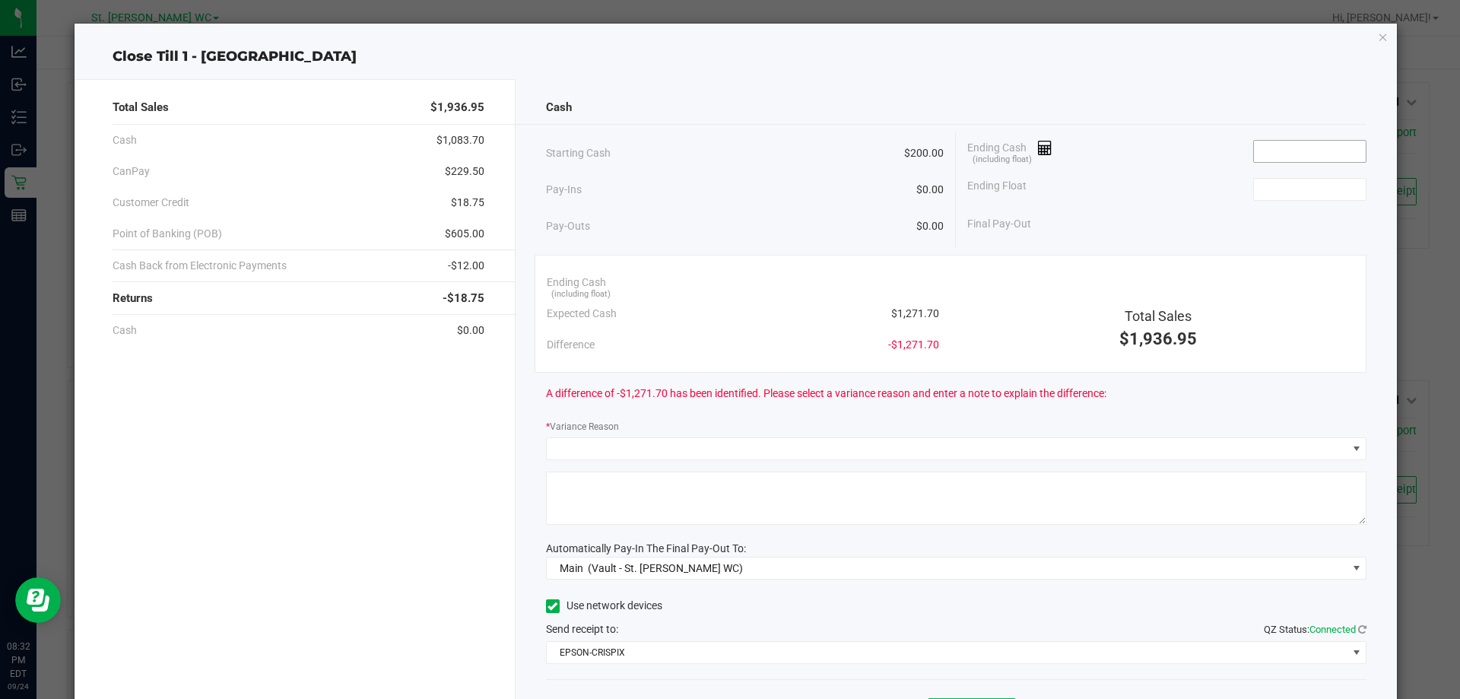
click at [1295, 146] on input at bounding box center [1310, 151] width 112 height 21
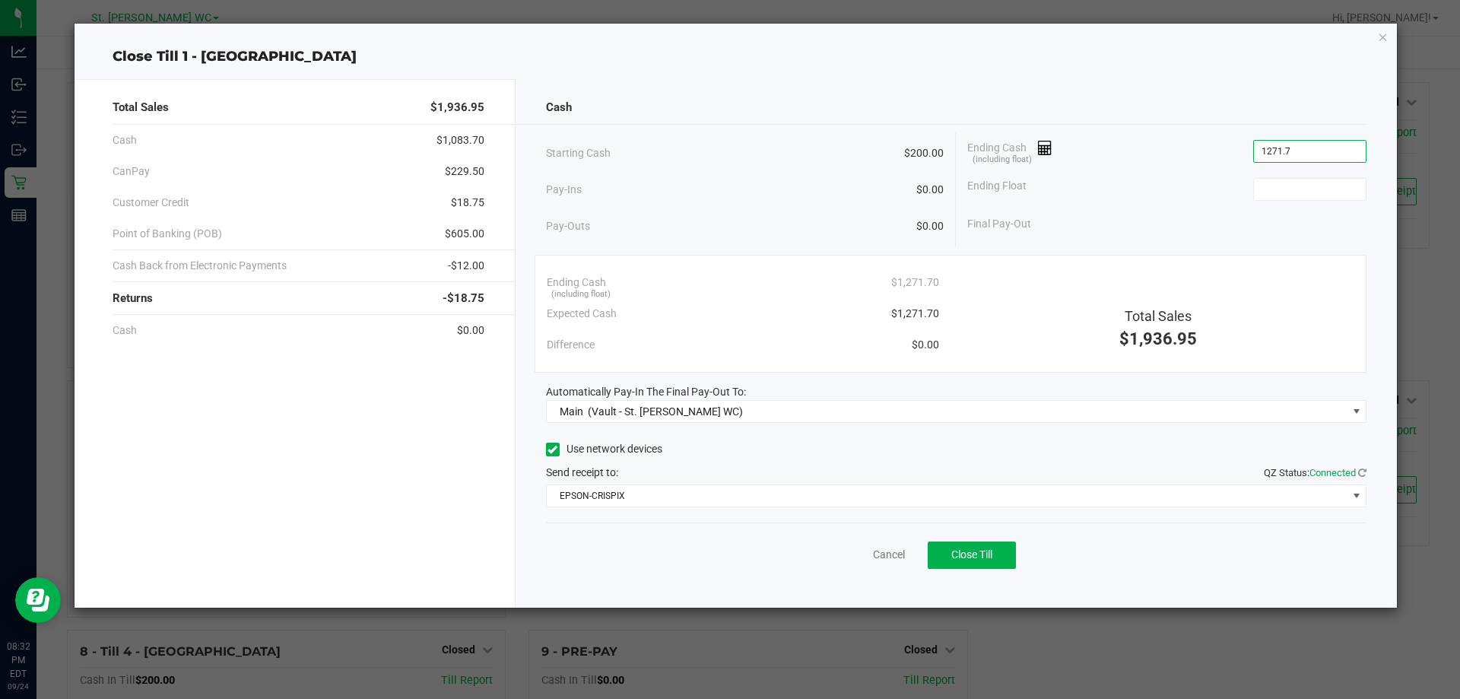
type input "$1,271.70"
type input "$200.00"
click at [707, 271] on div "Ending Cash (including float) $1,271.70" at bounding box center [743, 282] width 392 height 31
click at [985, 543] on button "Close Till" at bounding box center [972, 555] width 88 height 27
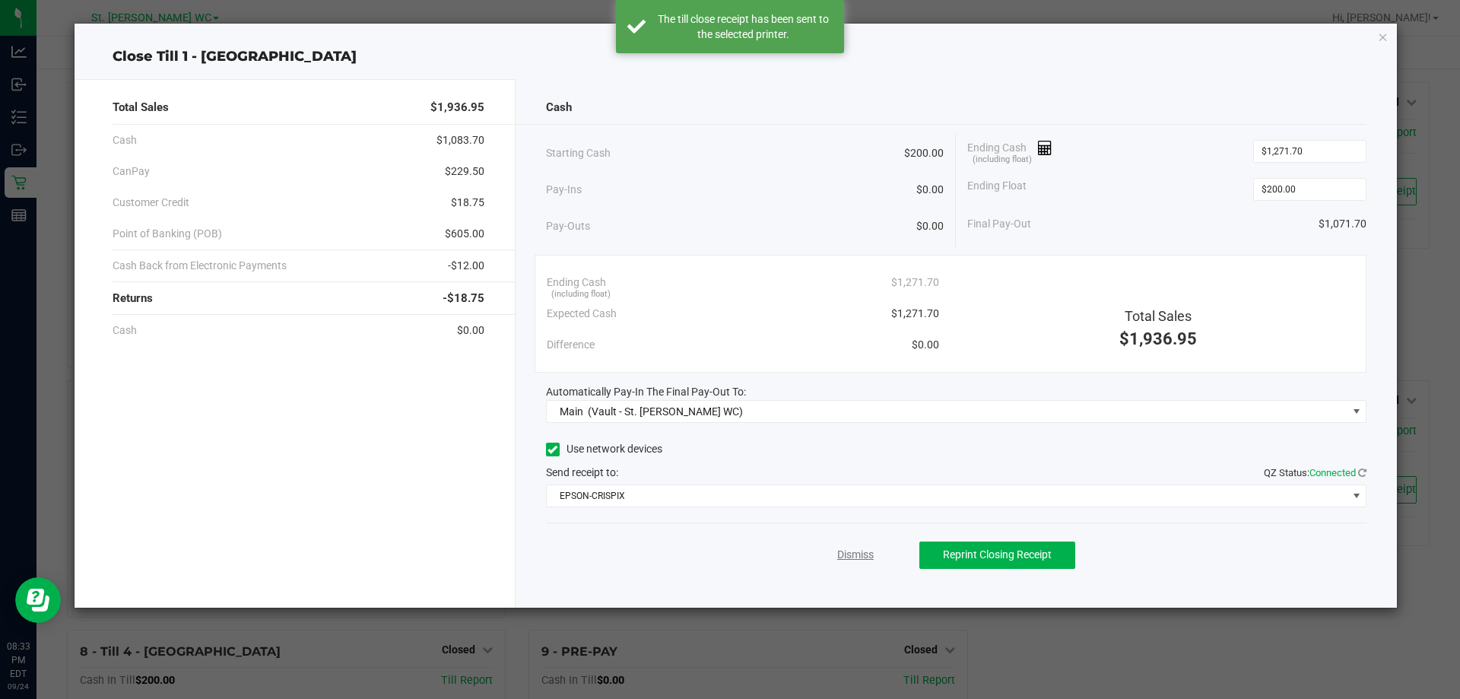
click at [850, 548] on link "Dismiss" at bounding box center [855, 555] width 37 height 16
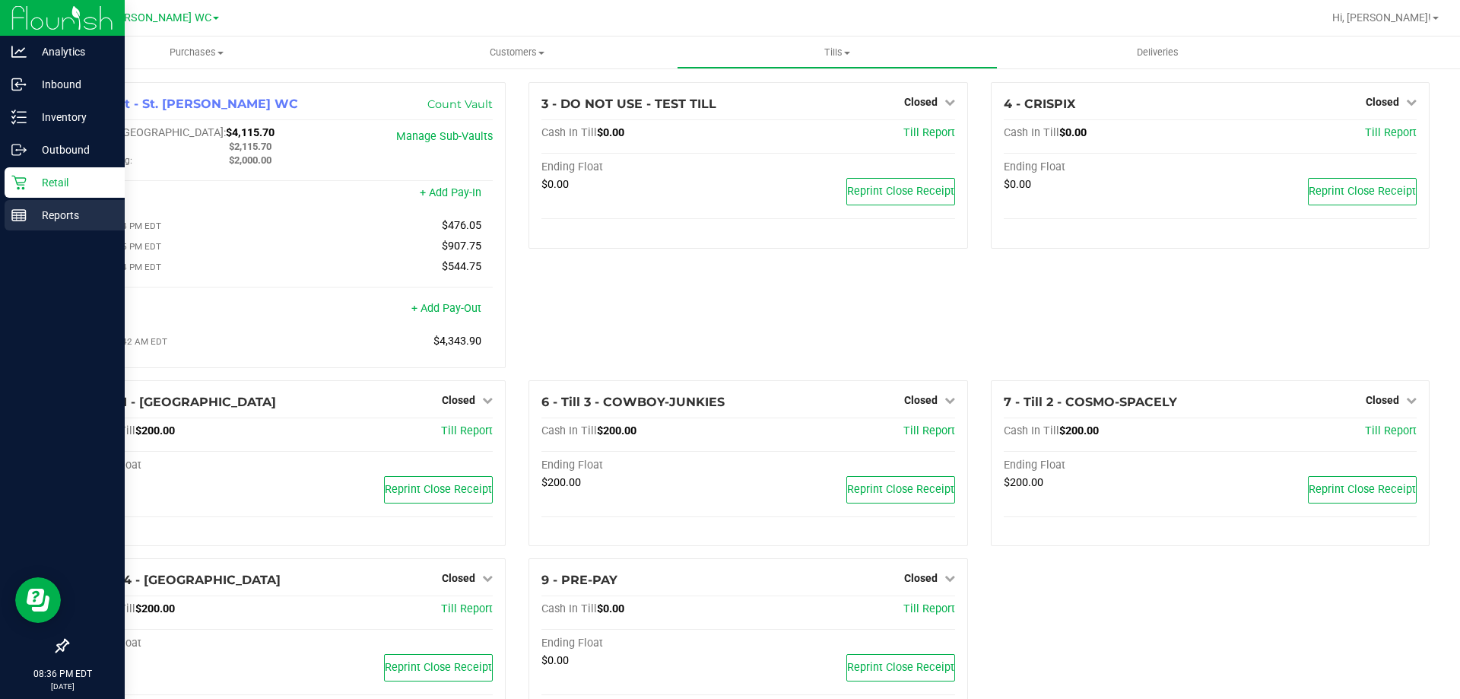
click at [75, 224] on div "Reports" at bounding box center [65, 215] width 120 height 30
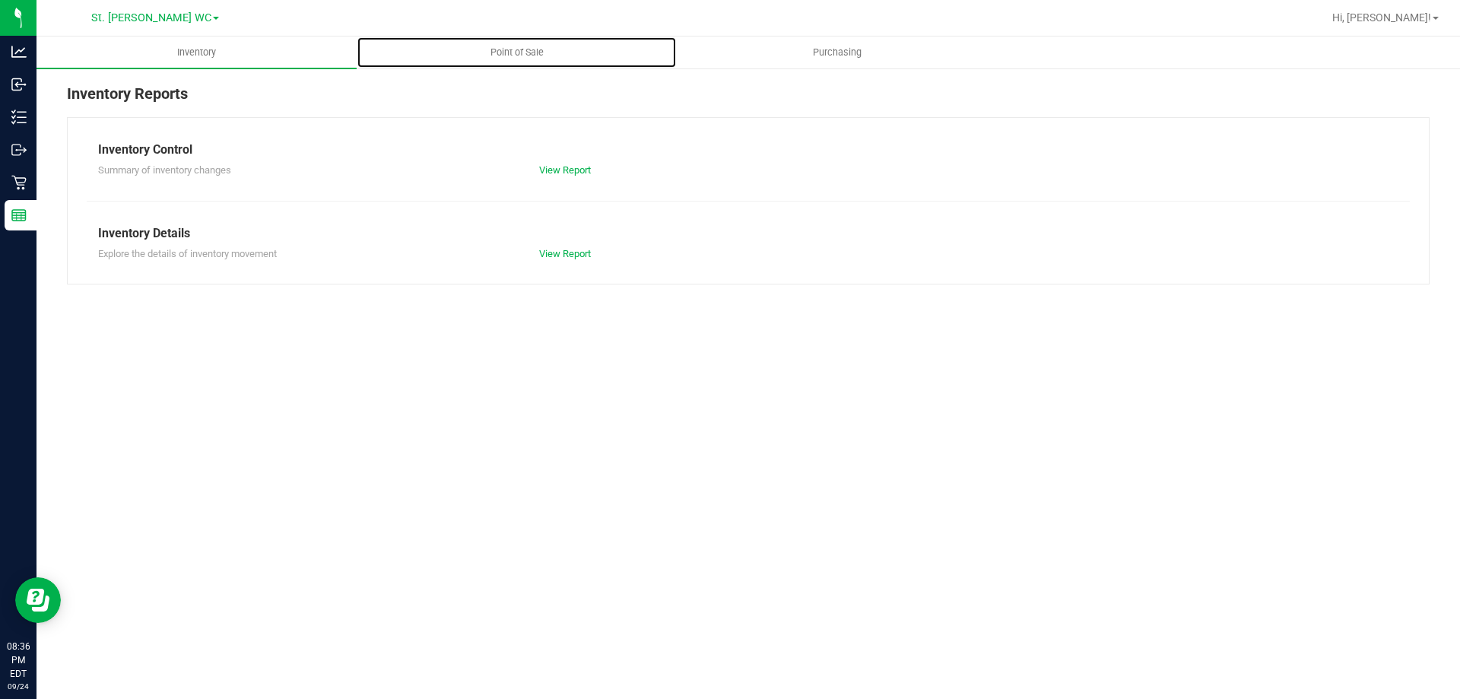
click at [532, 59] on uib-tab-heading "Point of Sale" at bounding box center [516, 52] width 319 height 30
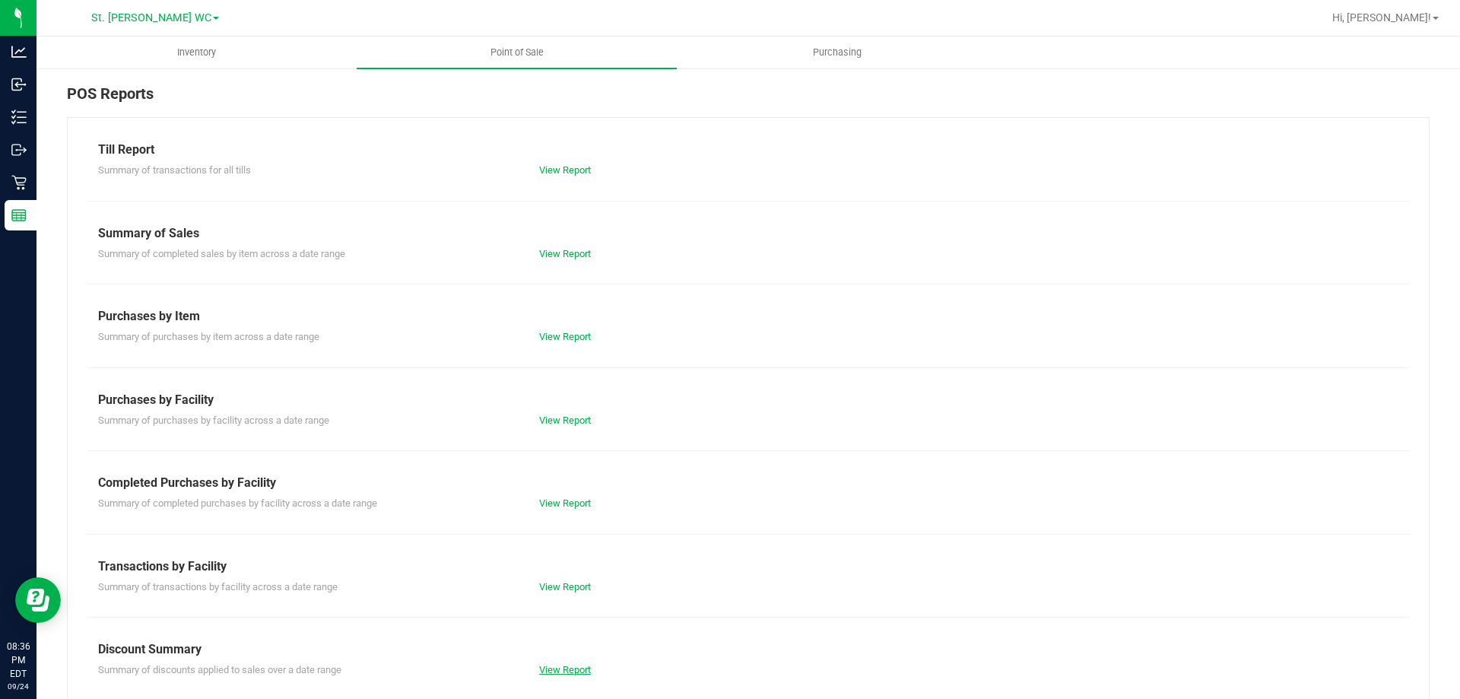
click at [575, 668] on link "View Report" at bounding box center [565, 669] width 52 height 11
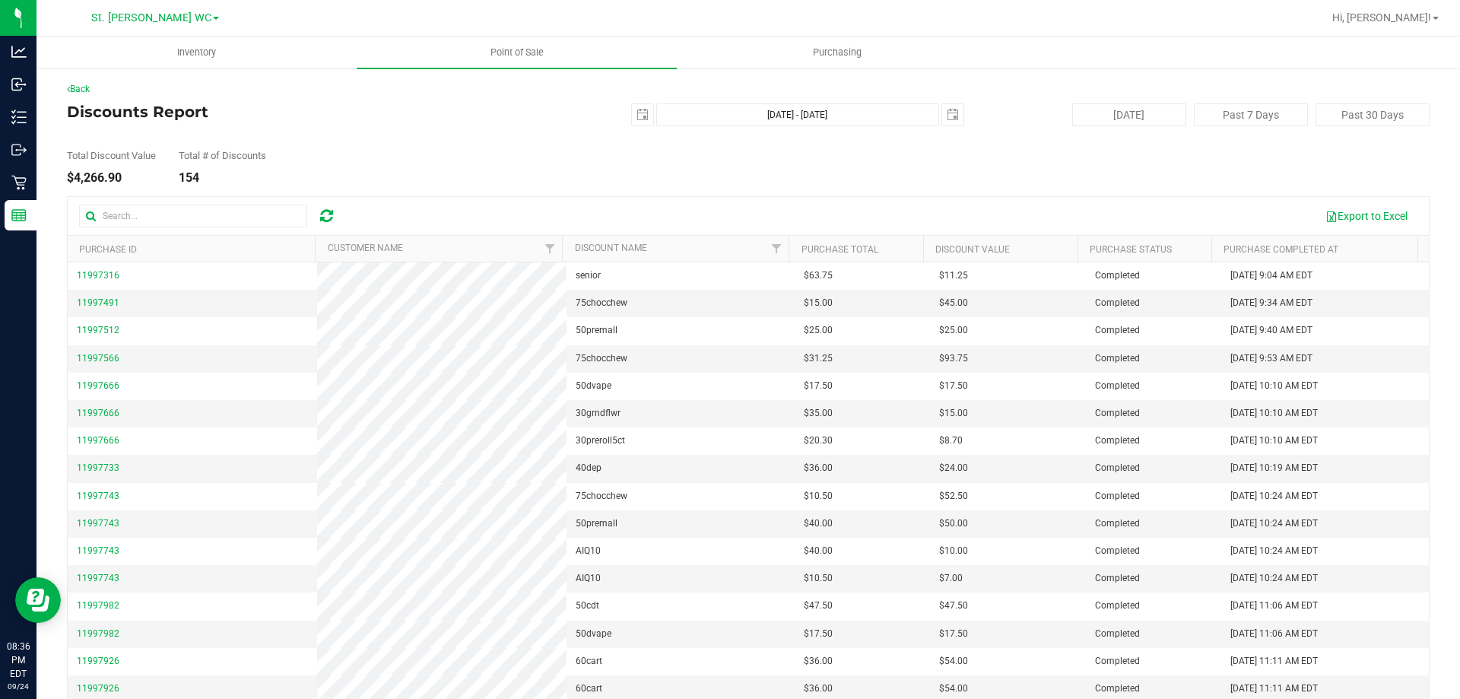
click at [125, 175] on div "$4,266.90" at bounding box center [111, 178] width 89 height 12
click at [94, 180] on div "$4,266.90" at bounding box center [111, 178] width 89 height 12
copy div "4,266.90"
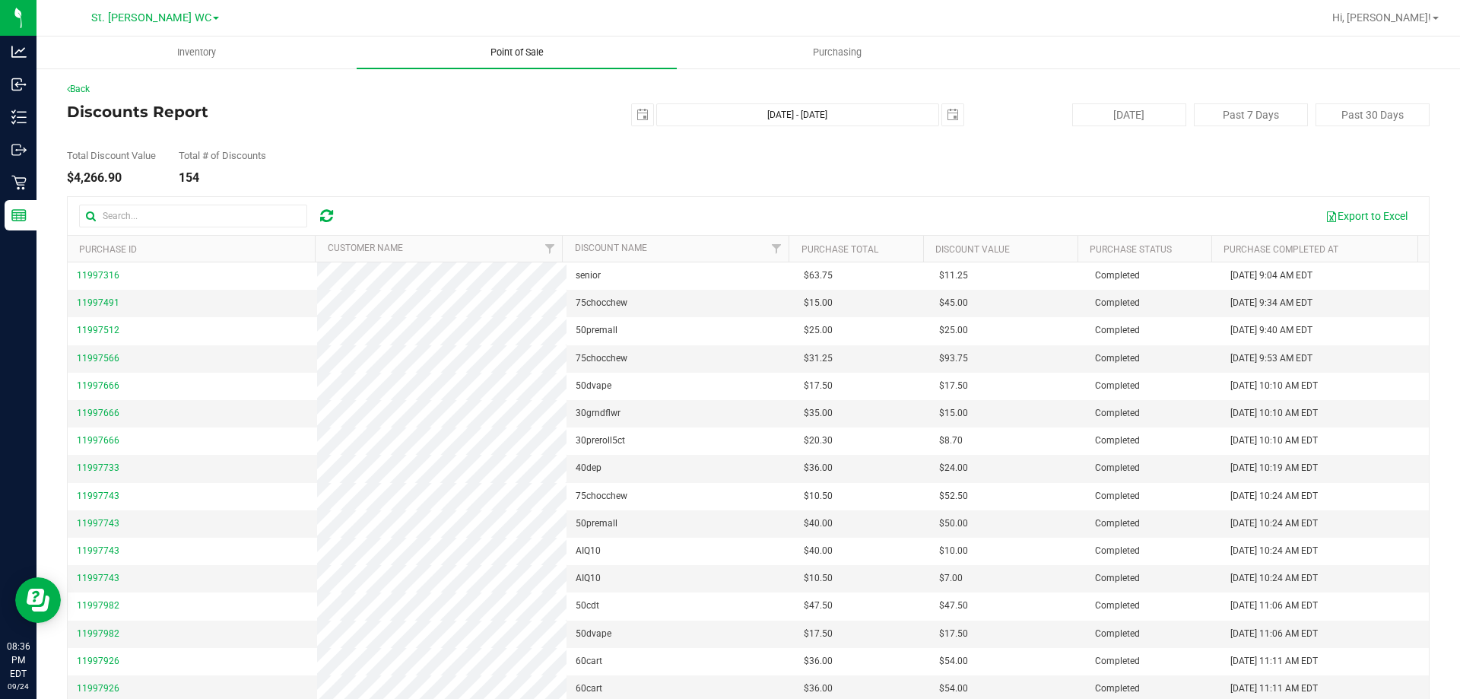
click at [524, 44] on uib-tab-heading "Point of Sale" at bounding box center [517, 53] width 320 height 32
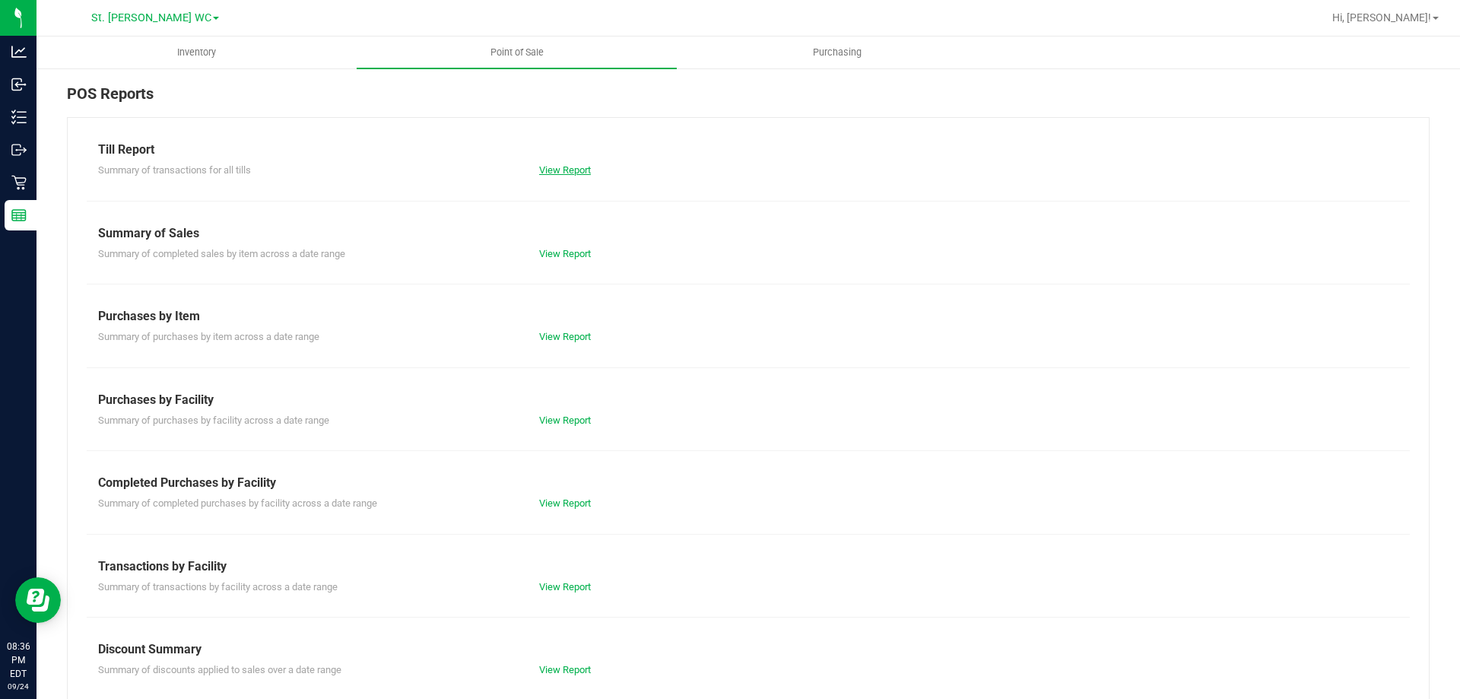
click at [567, 165] on link "View Report" at bounding box center [565, 169] width 52 height 11
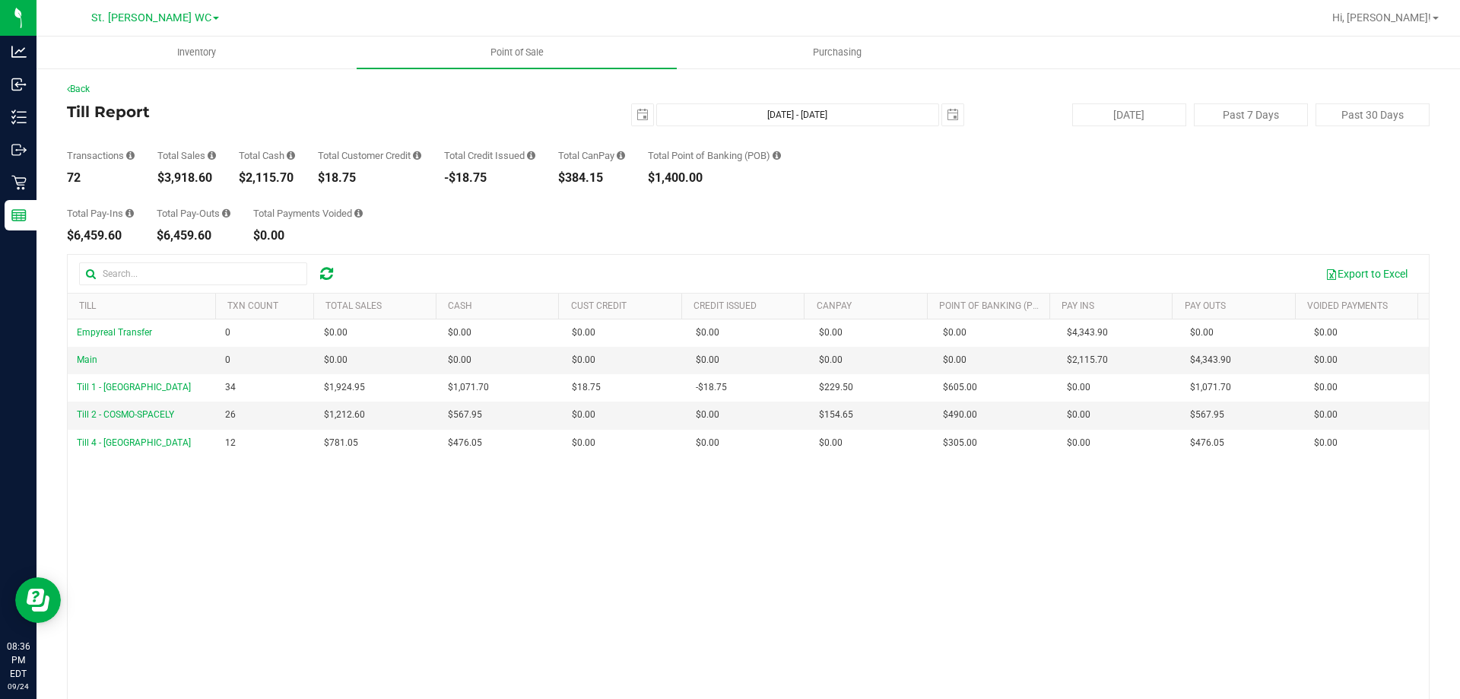
click at [188, 176] on div "$3,918.60" at bounding box center [186, 178] width 59 height 12
copy div "3,918.60"
click at [1349, 265] on button "Export to Excel" at bounding box center [1367, 274] width 102 height 26
click at [929, 170] on div "Transactions 72 Total Sales $3,918.60 Total Cash $2,115.70 Total Customer Credi…" at bounding box center [748, 155] width 1363 height 58
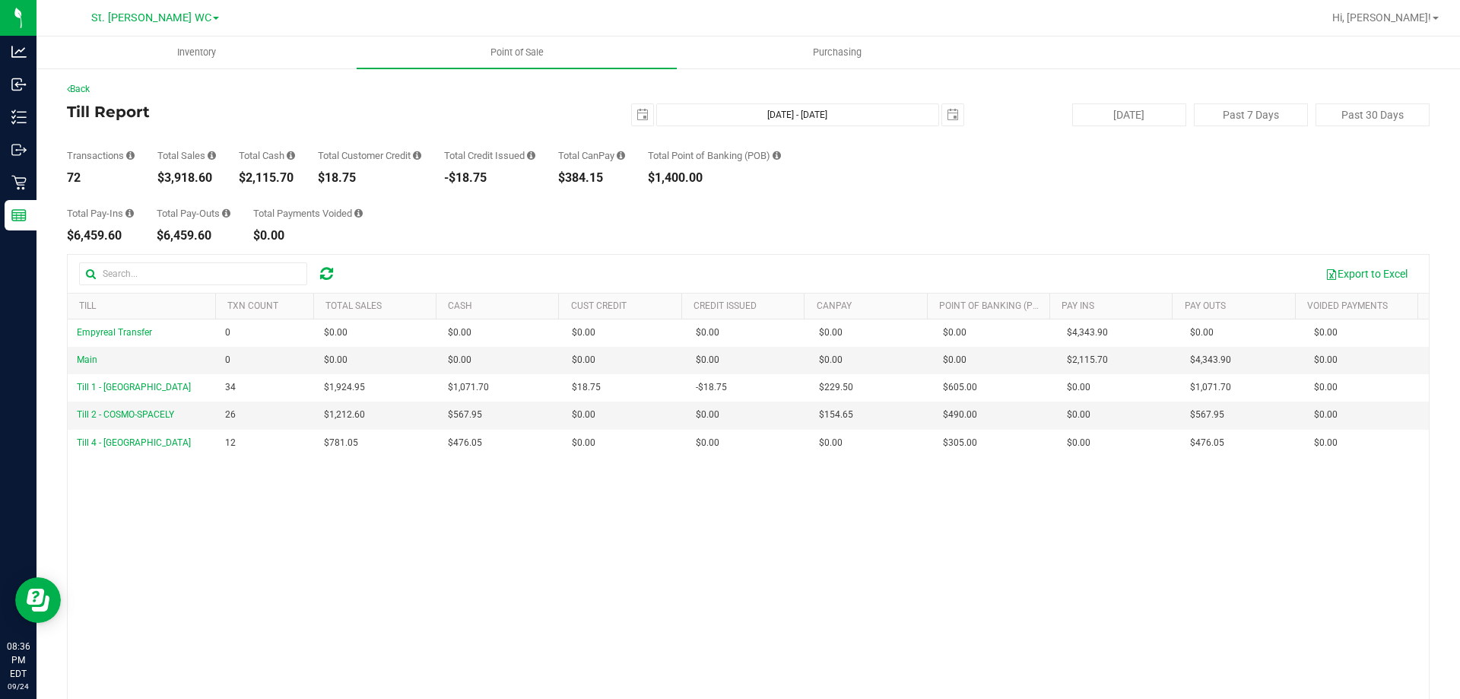
click at [1145, 210] on div "Total Pay-Ins $6,459.60 Total Pay-Outs $6,459.60 Total Payments Voided $0.00" at bounding box center [748, 213] width 1363 height 58
click at [637, 119] on span "select" at bounding box center [643, 115] width 12 height 12
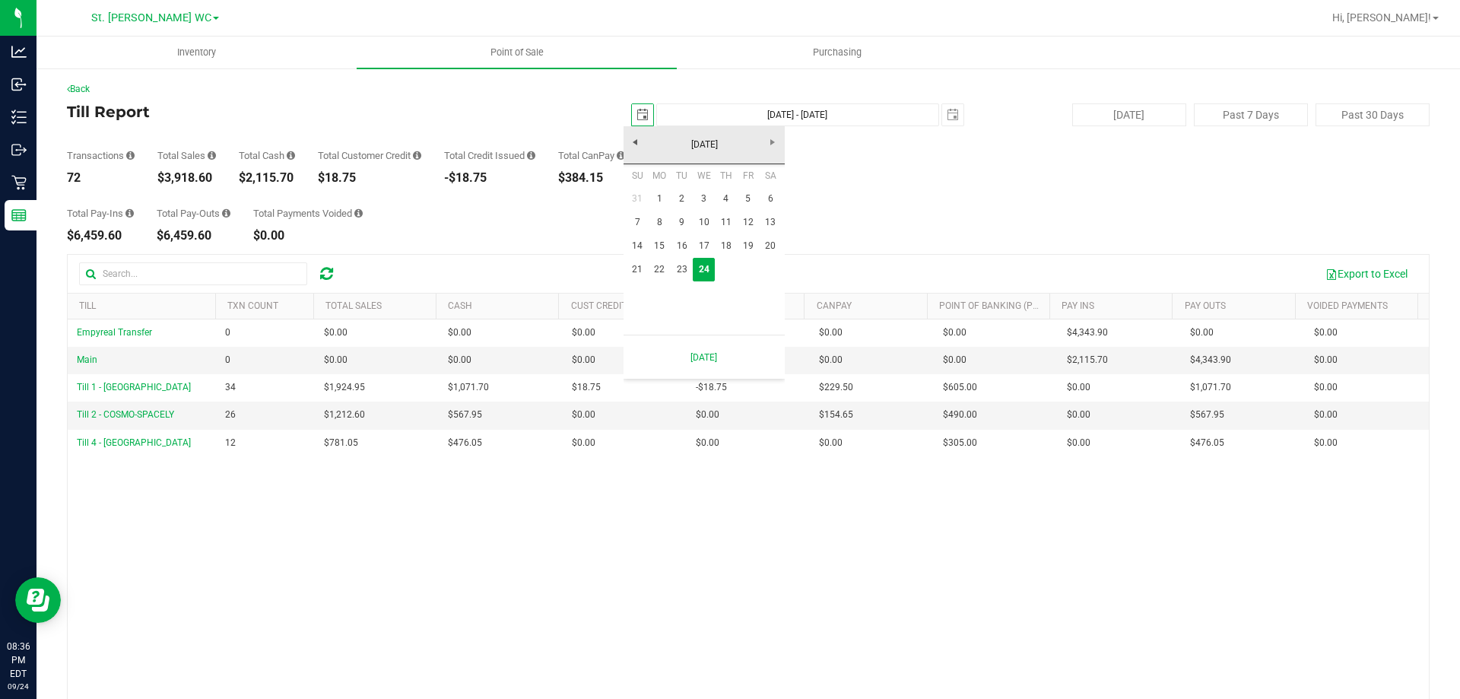
scroll to position [0, 38]
click at [664, 271] on link "22" at bounding box center [660, 270] width 22 height 24
type input "[DATE]"
type input "[DATE] - [DATE]"
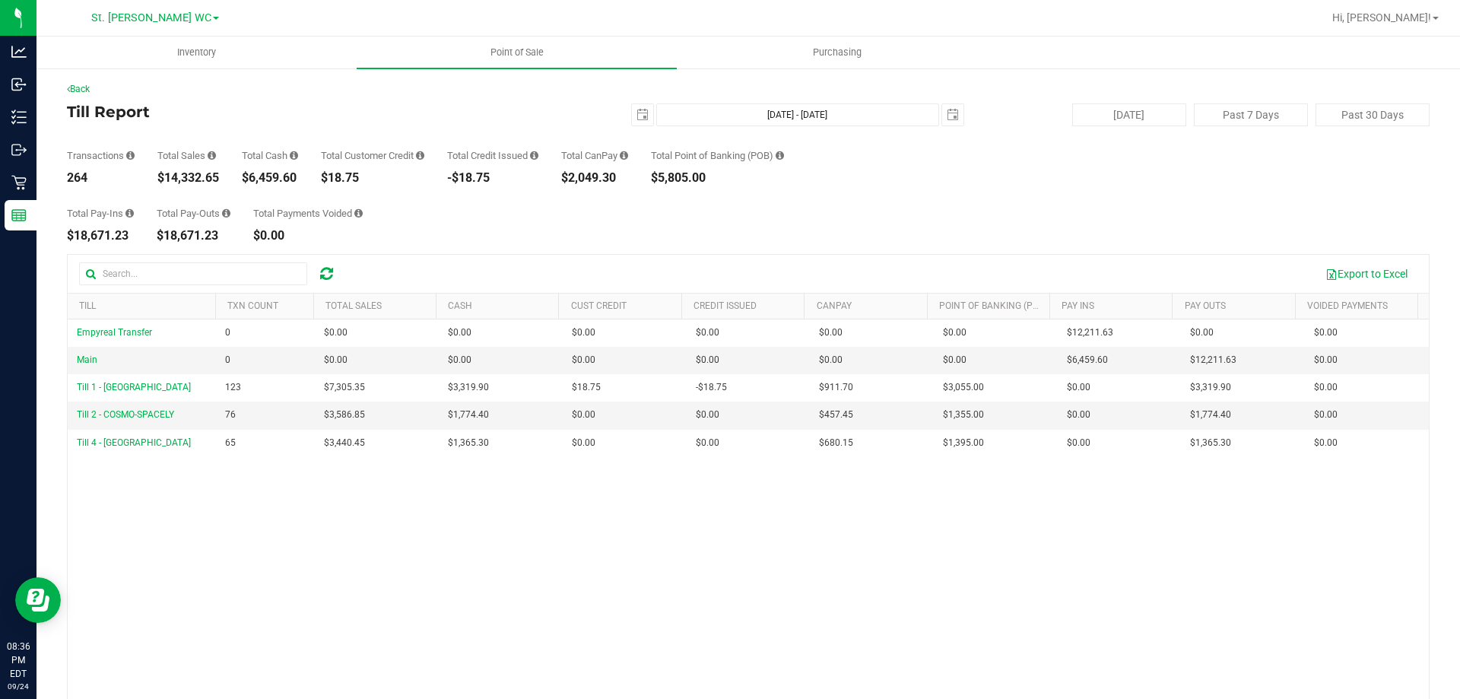
click at [188, 179] on div "$14,332.65" at bounding box center [188, 178] width 62 height 12
copy div "14,332.65"
click at [638, 115] on span "select" at bounding box center [643, 115] width 12 height 12
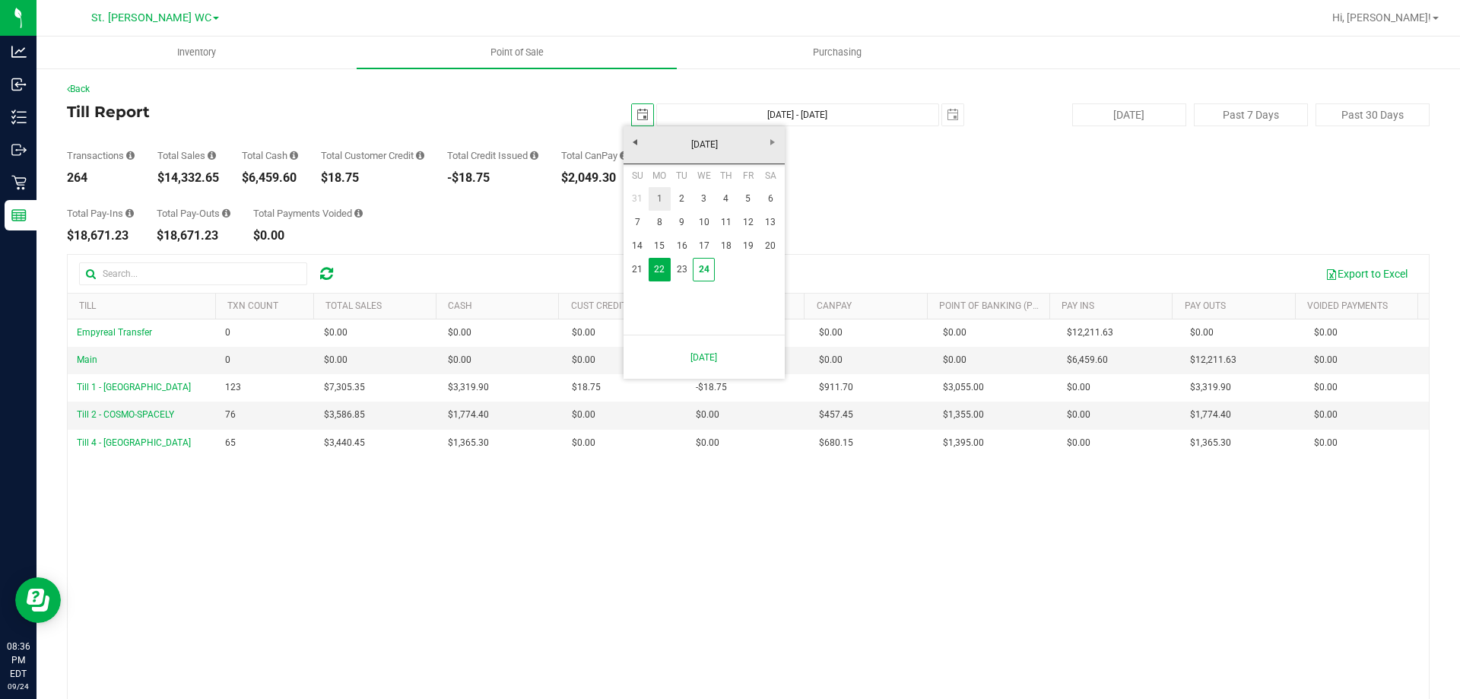
click at [662, 202] on link "1" at bounding box center [660, 199] width 22 height 24
type input "[DATE]"
type input "[DATE] - [DATE]"
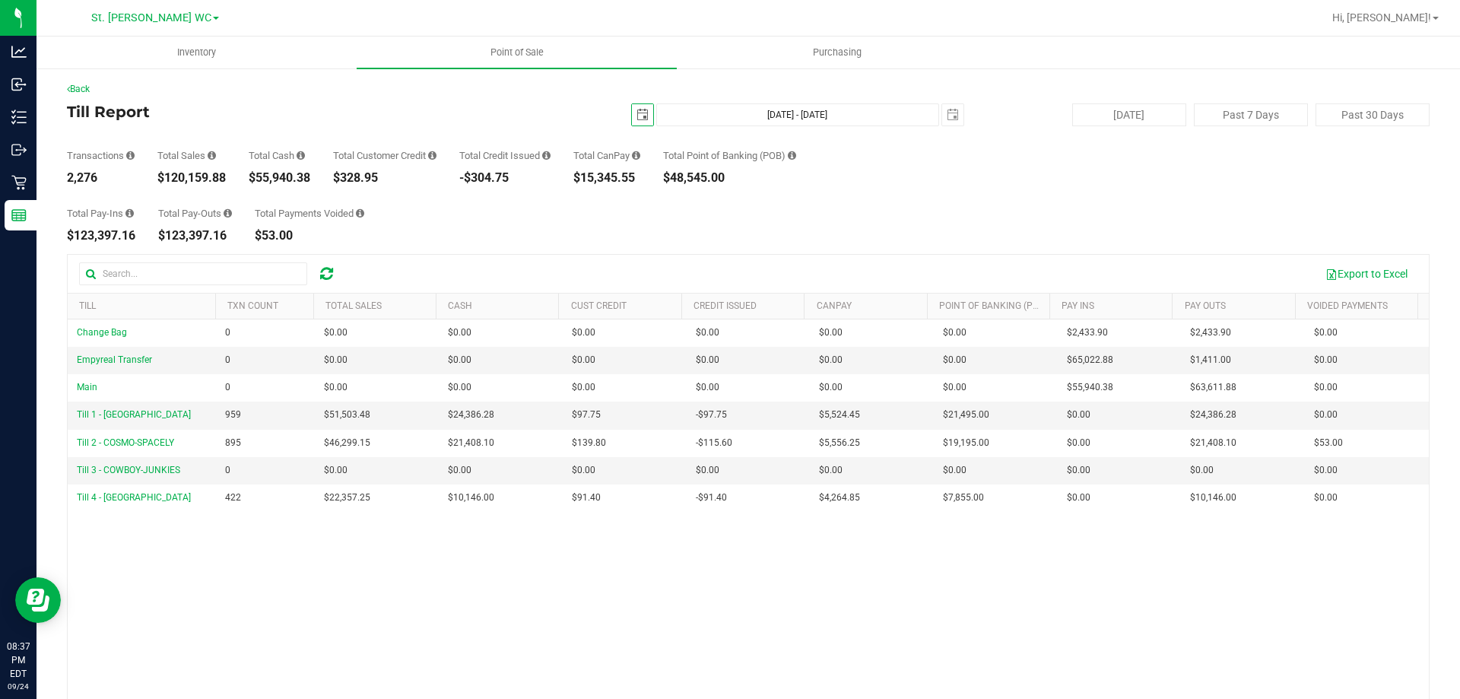
click at [189, 179] on div "$120,159.88" at bounding box center [191, 178] width 68 height 12
copy div "120,159.88"
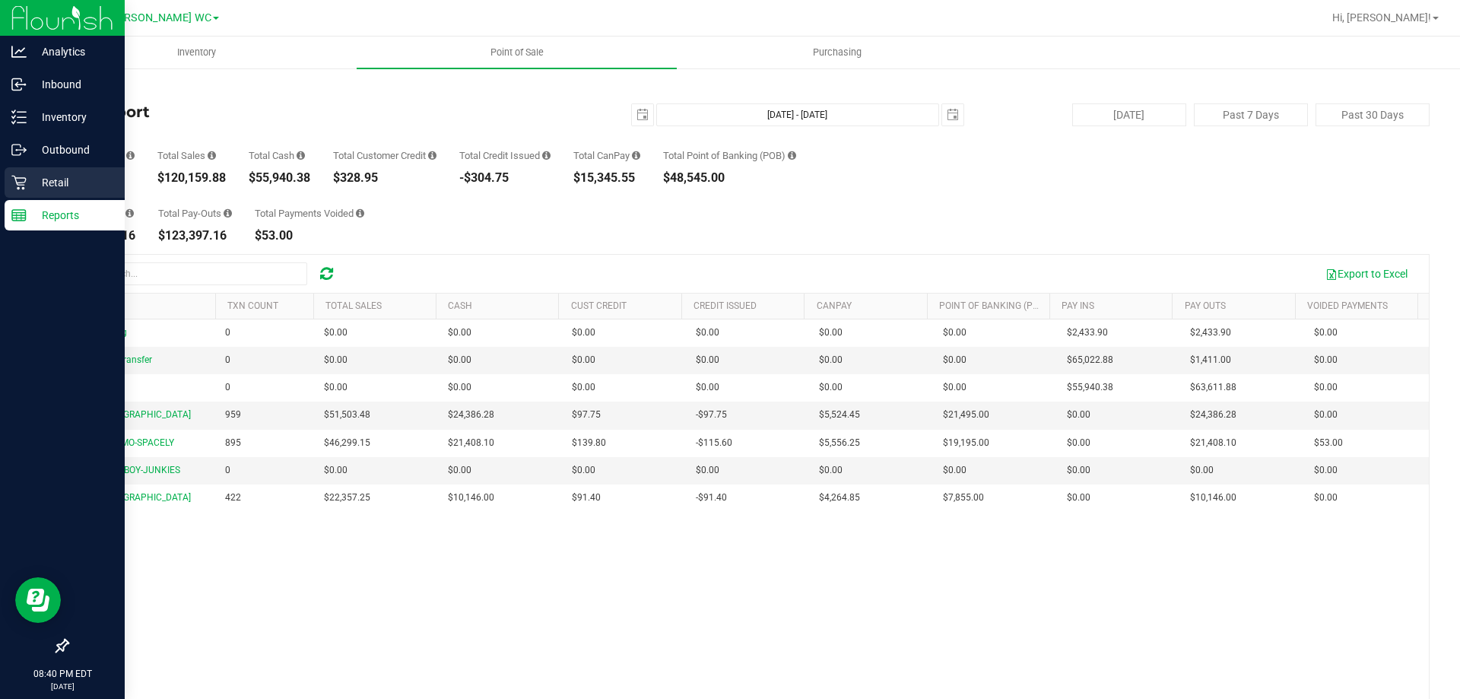
click at [11, 183] on div "Retail" at bounding box center [65, 182] width 120 height 30
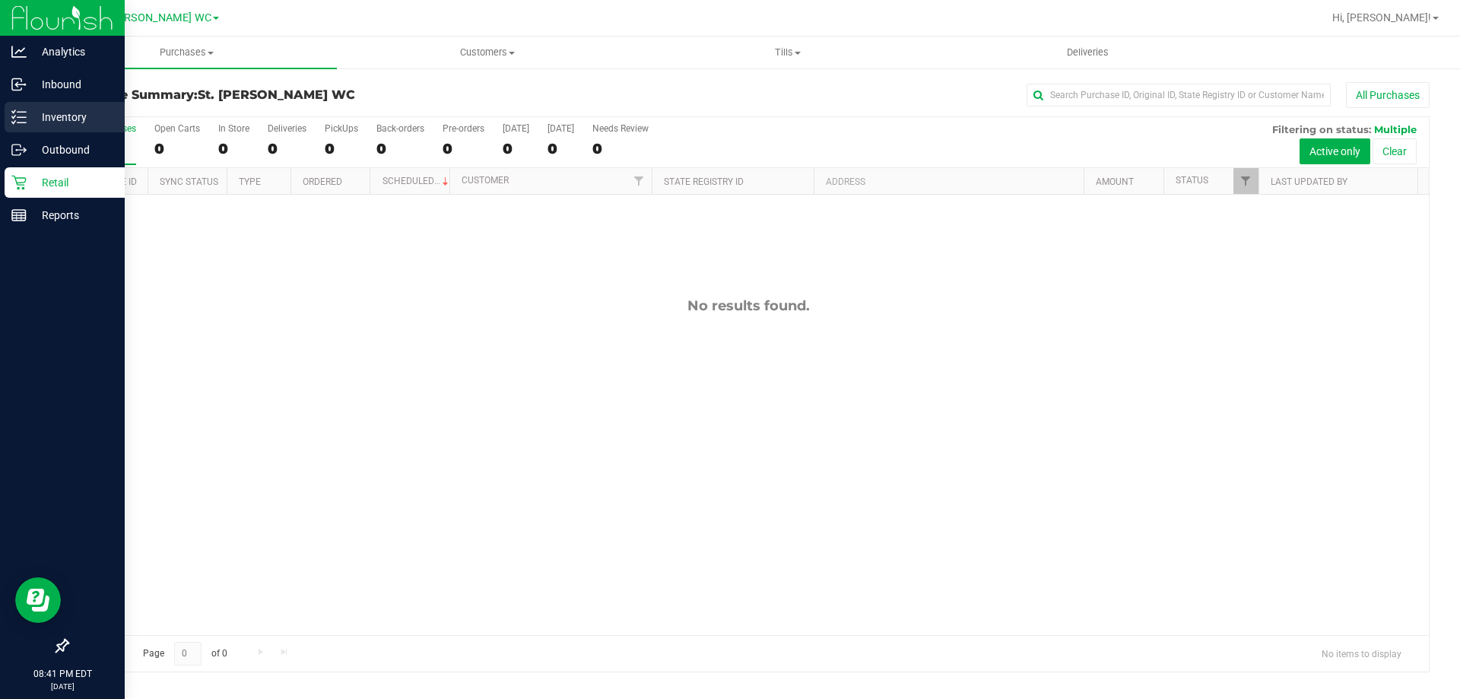
click at [8, 110] on div "Inventory" at bounding box center [65, 117] width 120 height 30
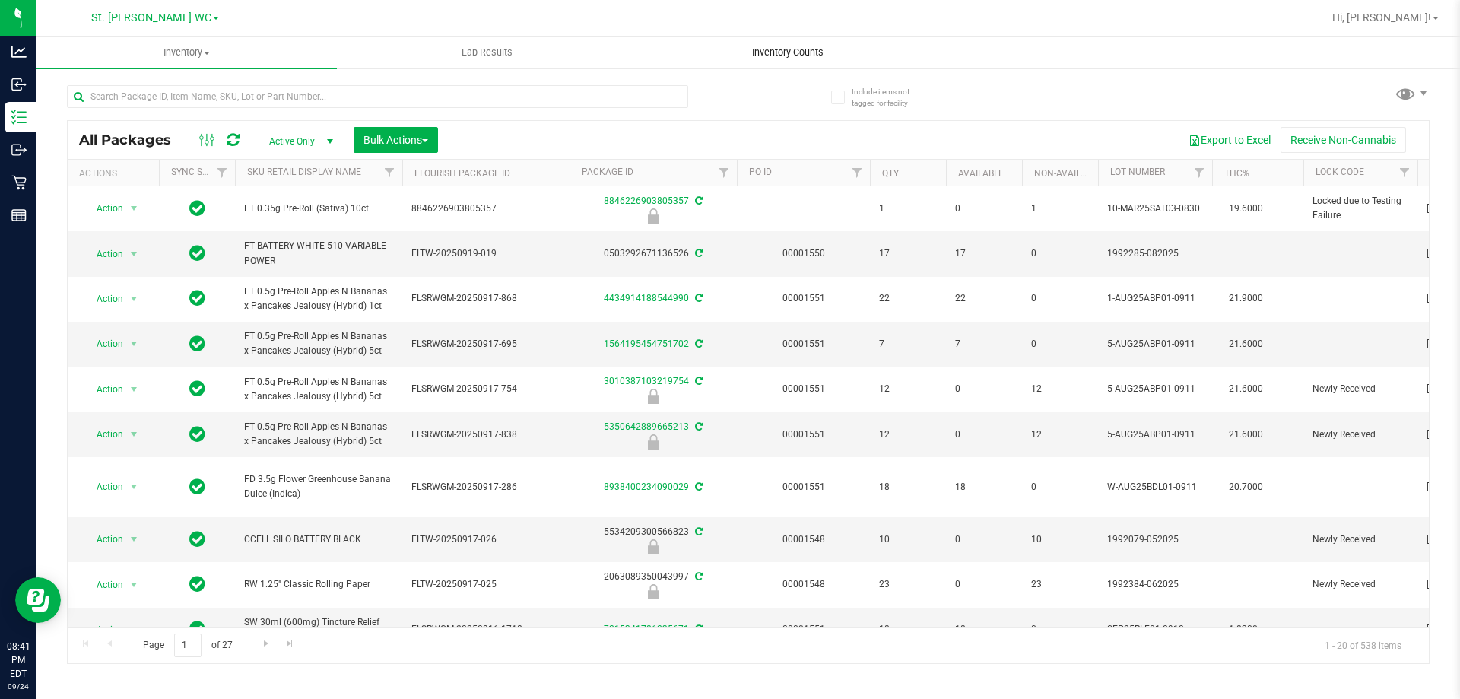
click at [754, 53] on span "Inventory Counts" at bounding box center [788, 53] width 113 height 14
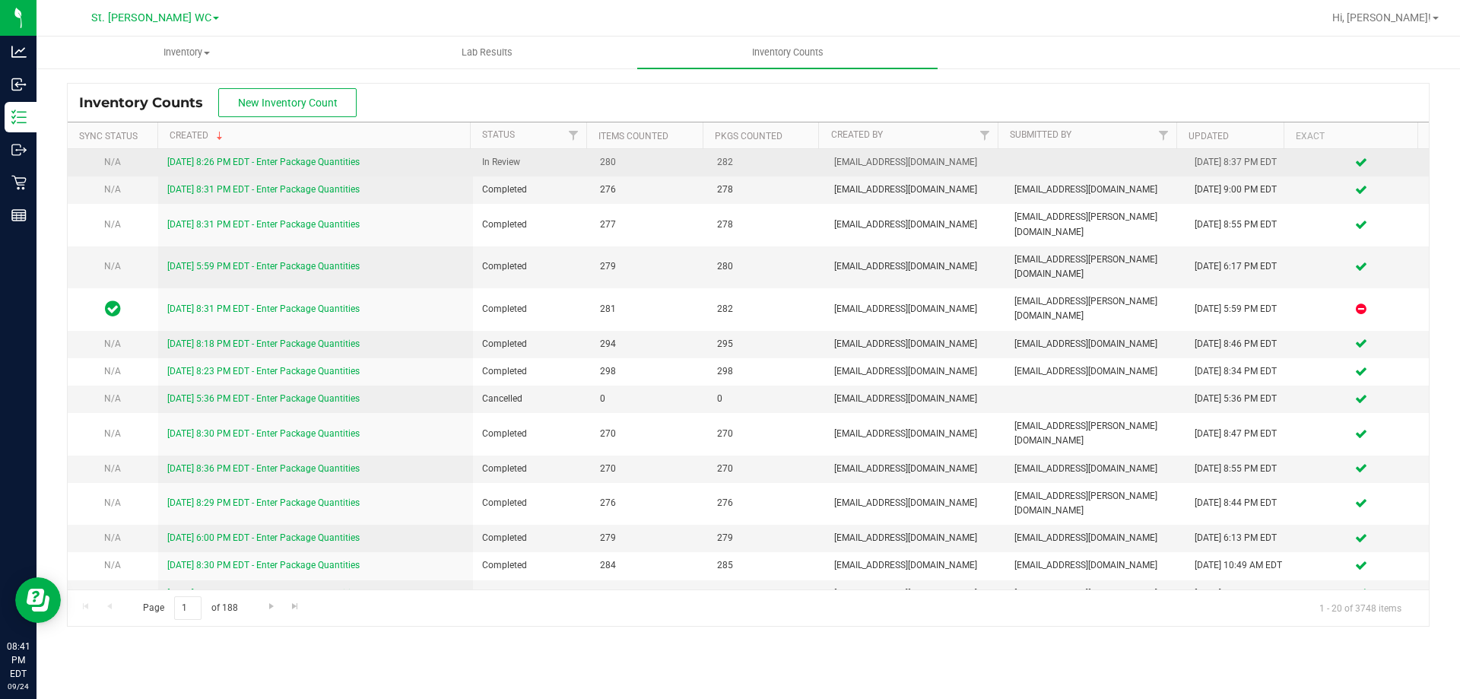
click at [327, 166] on link "[DATE] 8:26 PM EDT - Enter Package Quantities" at bounding box center [263, 162] width 192 height 11
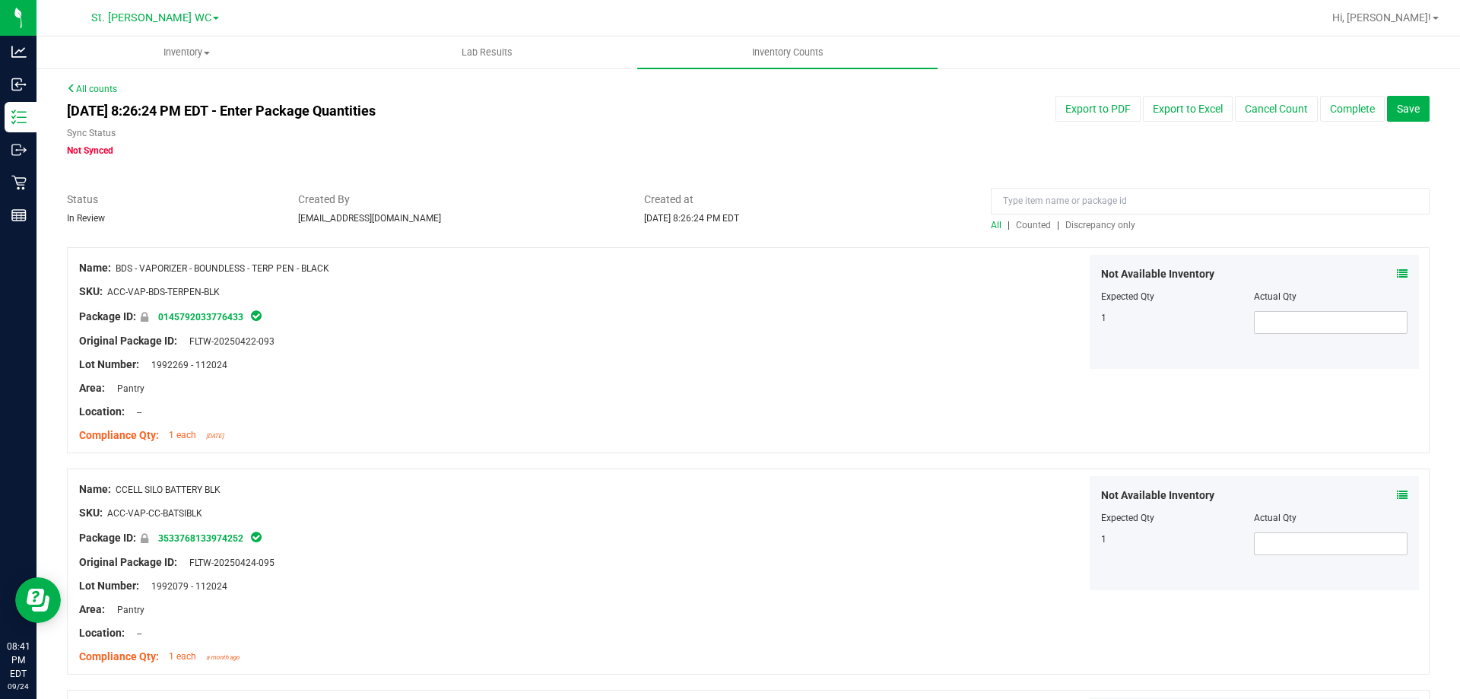
click at [1101, 225] on span "Discrepancy only" at bounding box center [1101, 225] width 70 height 11
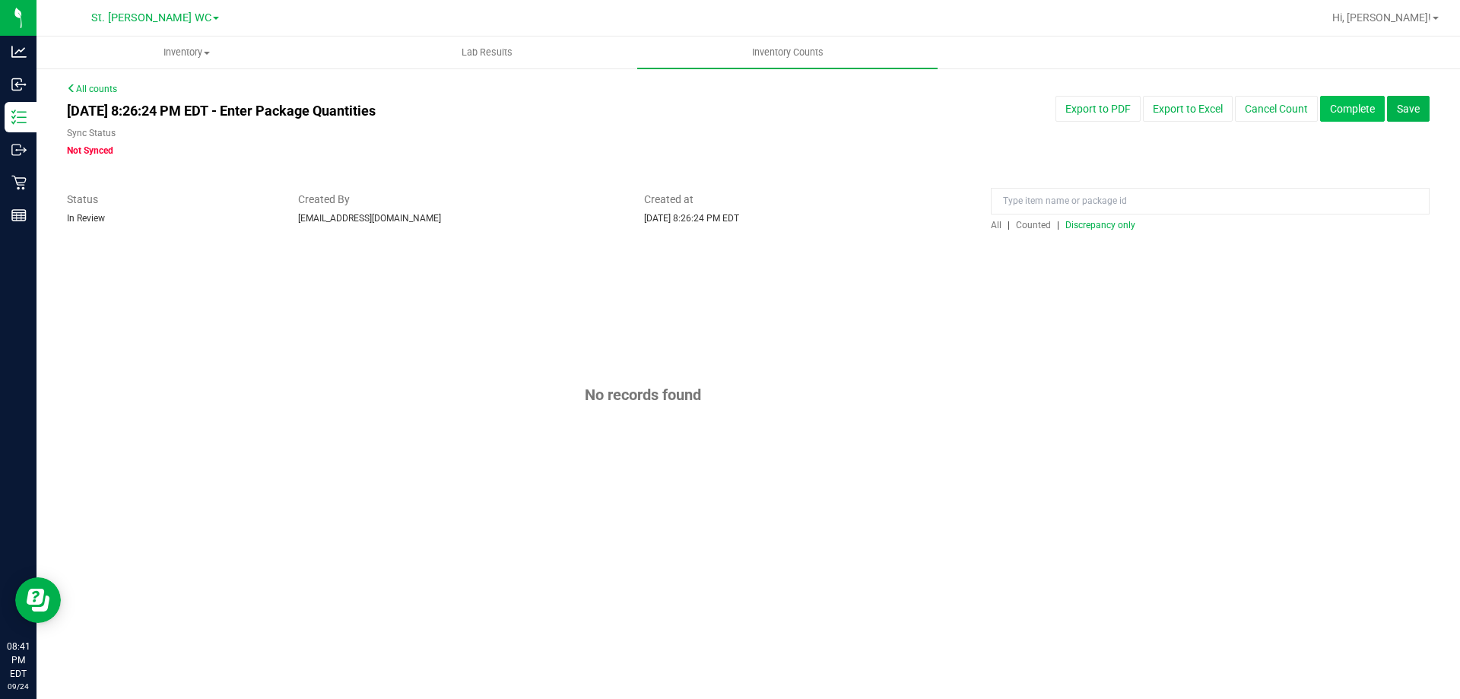
click at [1360, 100] on button "Complete" at bounding box center [1352, 109] width 65 height 26
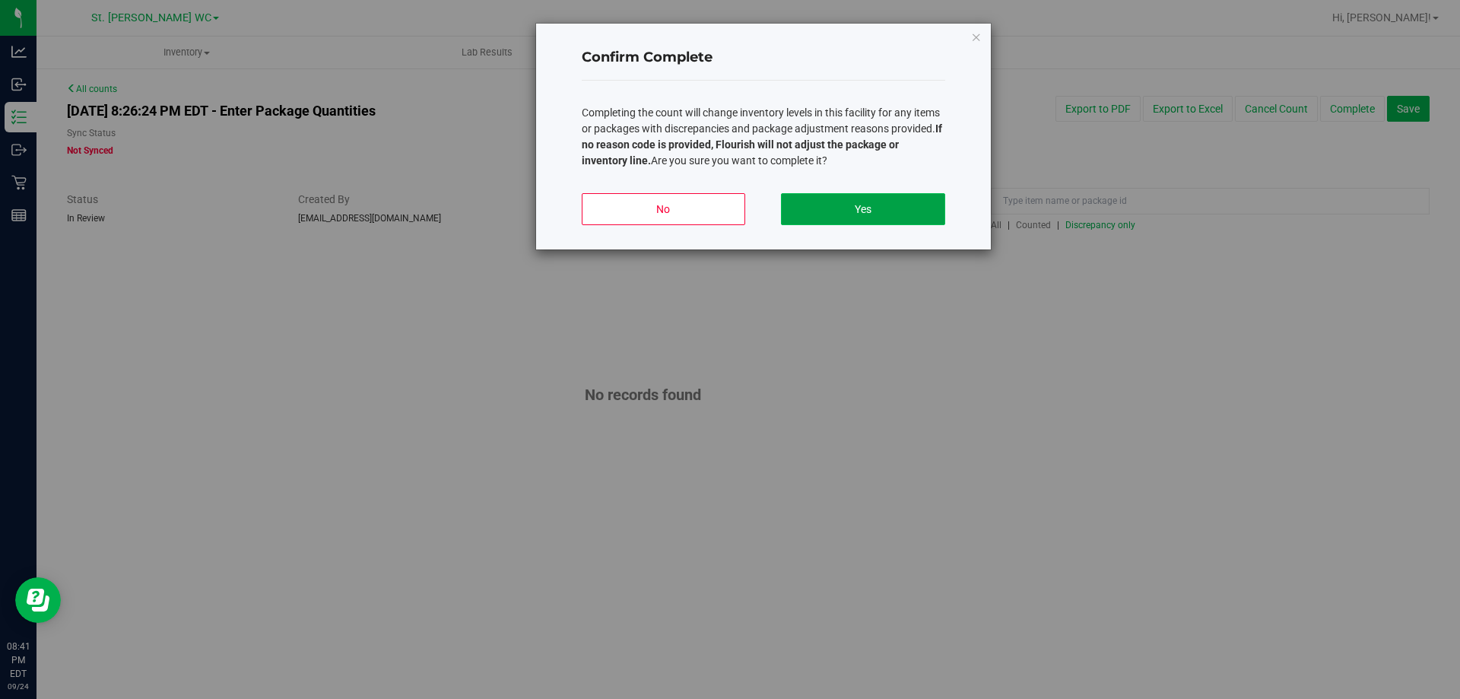
click at [901, 196] on button "Yes" at bounding box center [863, 209] width 164 height 32
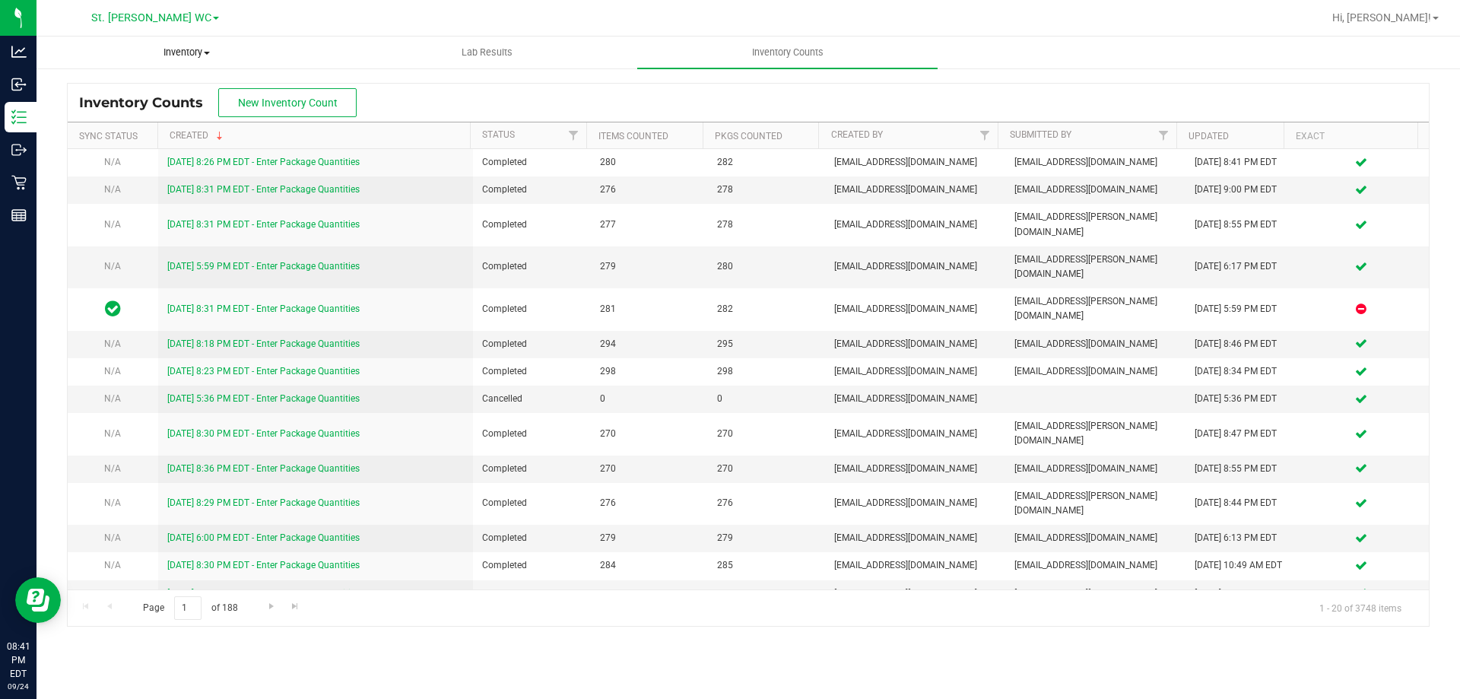
click at [170, 38] on uib-tab-heading "Inventory All packages All inventory Waste log Create inventory" at bounding box center [186, 52] width 299 height 30
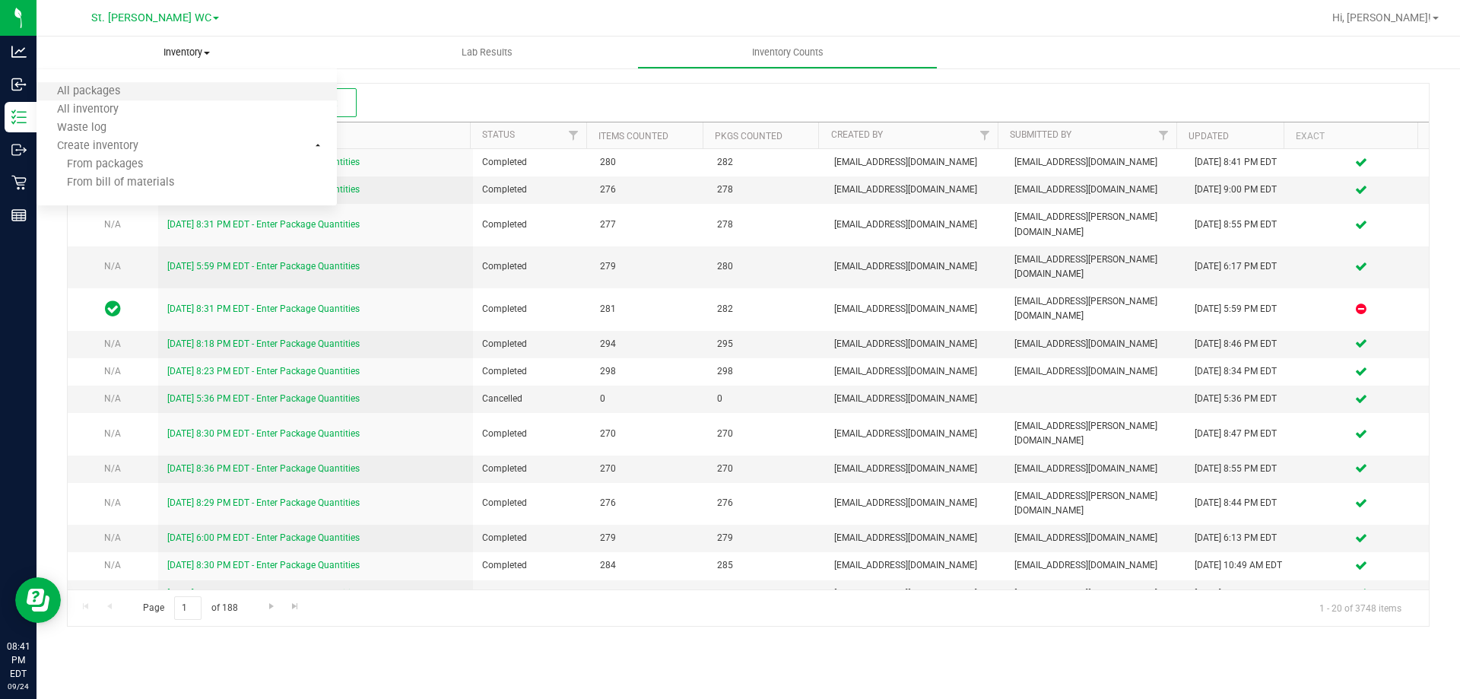
click at [150, 96] on li "All packages" at bounding box center [187, 92] width 300 height 18
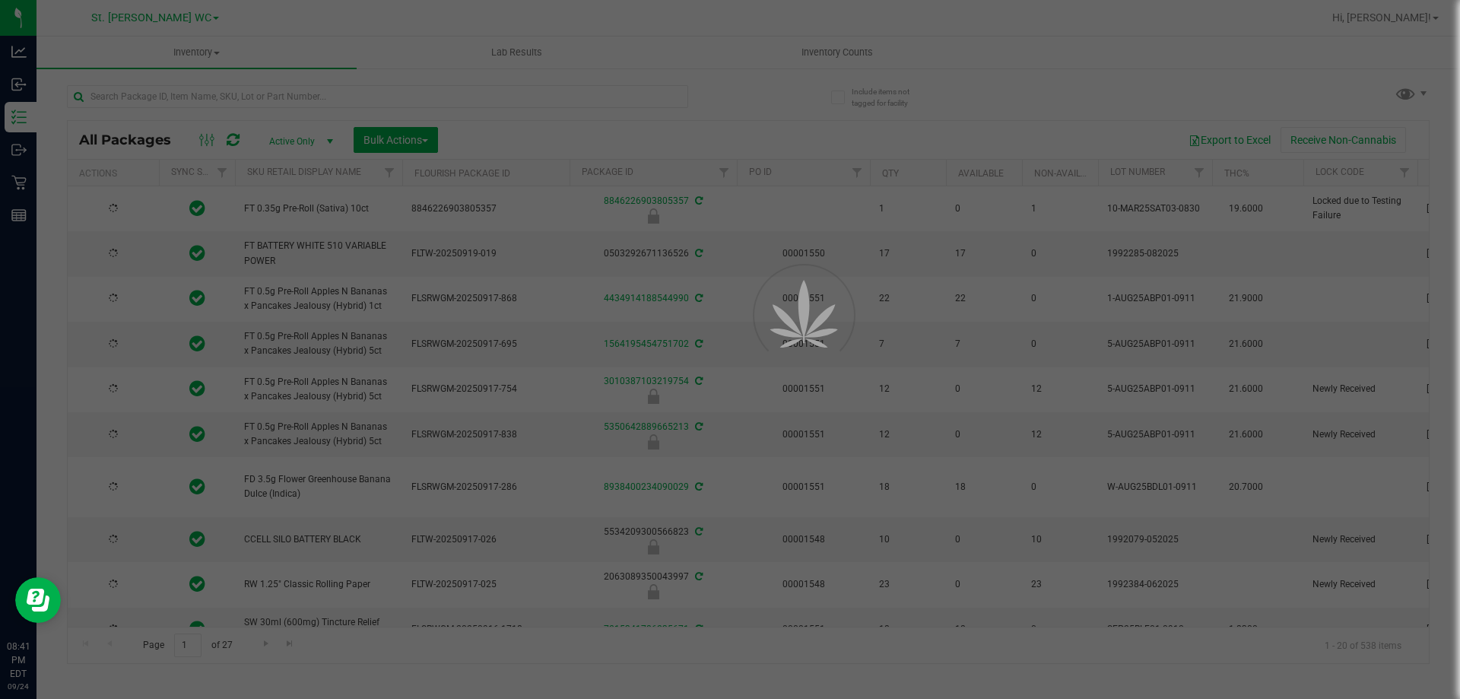
click at [167, 91] on div at bounding box center [730, 349] width 1460 height 699
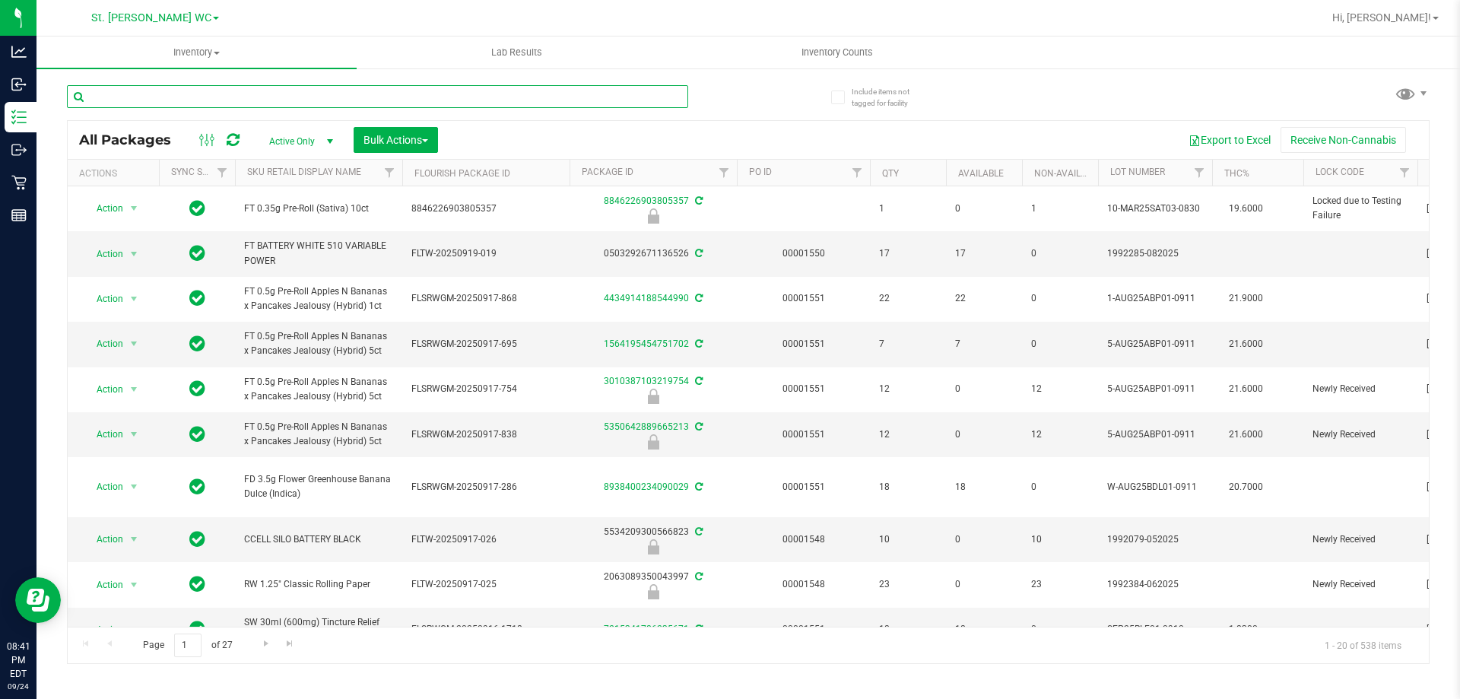
click at [166, 94] on input "text" at bounding box center [377, 96] width 621 height 23
type input ","
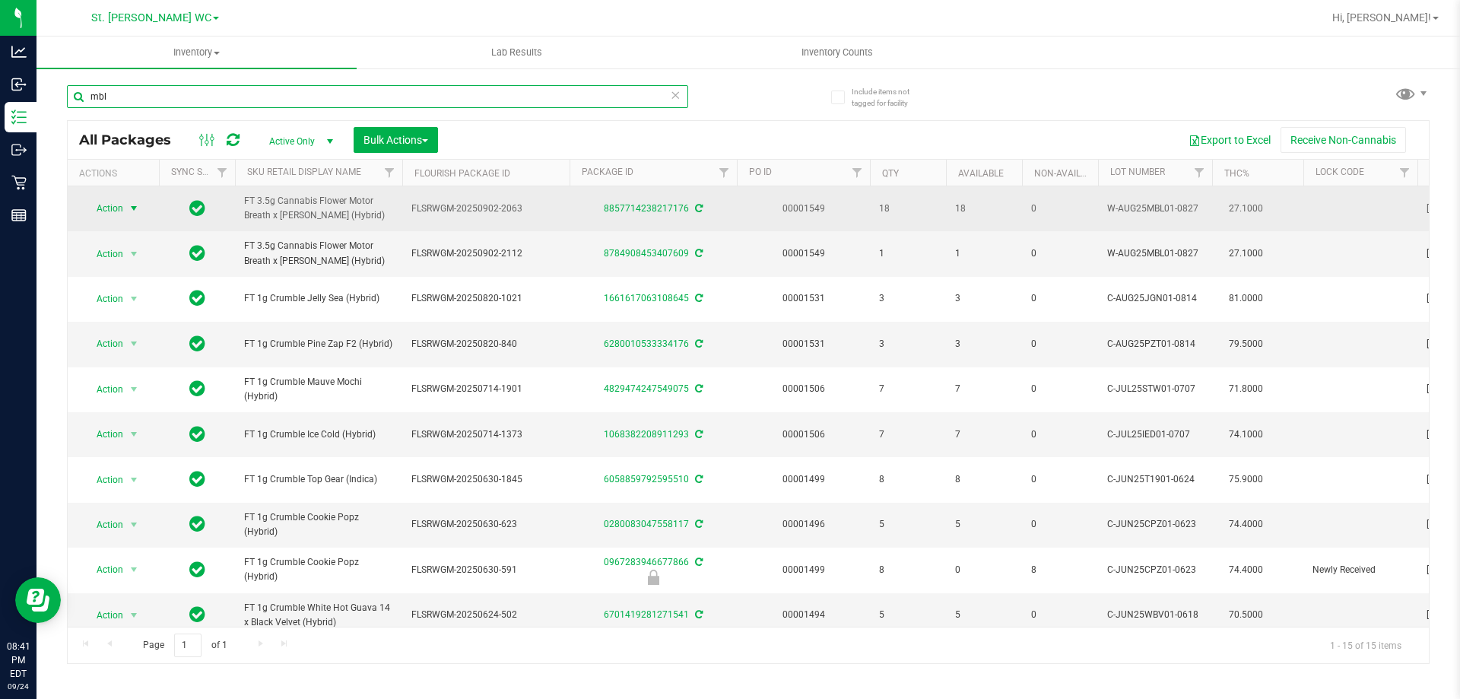
type input "mbl"
click at [117, 206] on span "Action" at bounding box center [103, 208] width 41 height 21
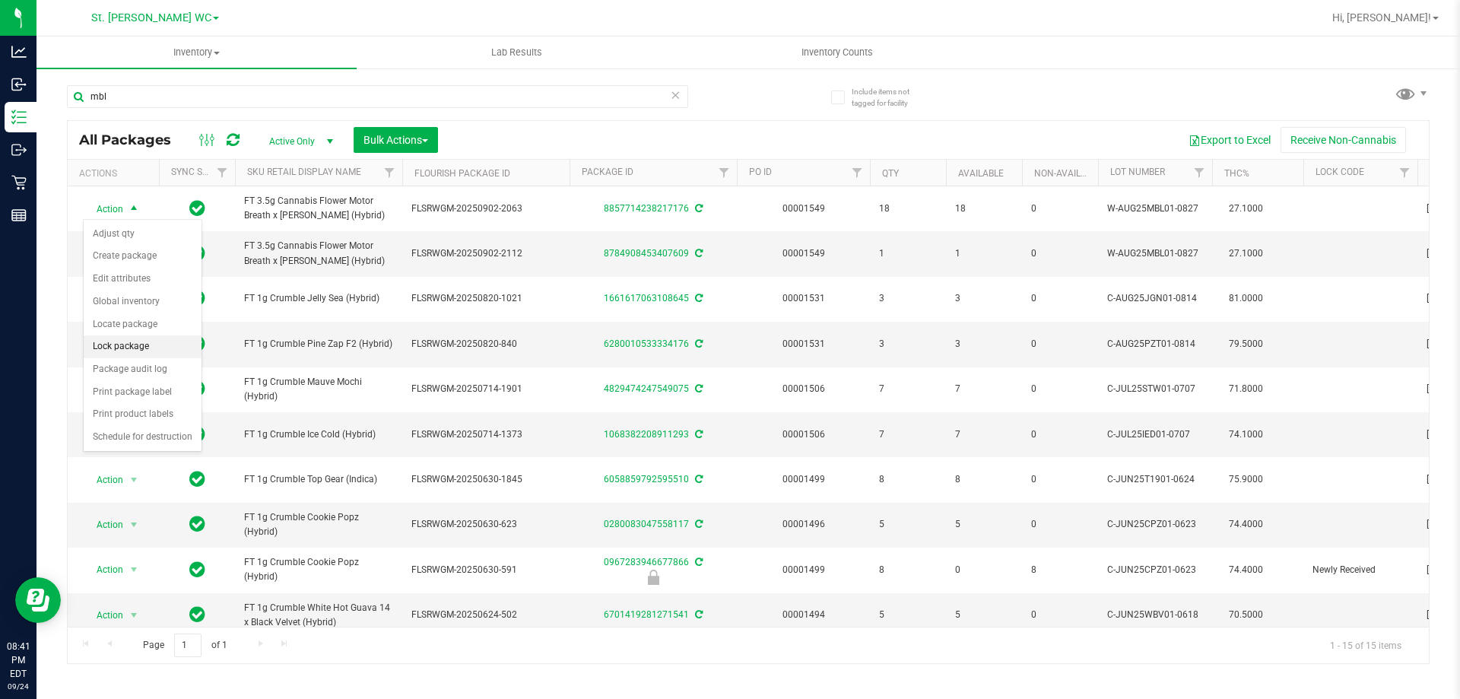
click at [132, 338] on li "Lock package" at bounding box center [143, 346] width 118 height 23
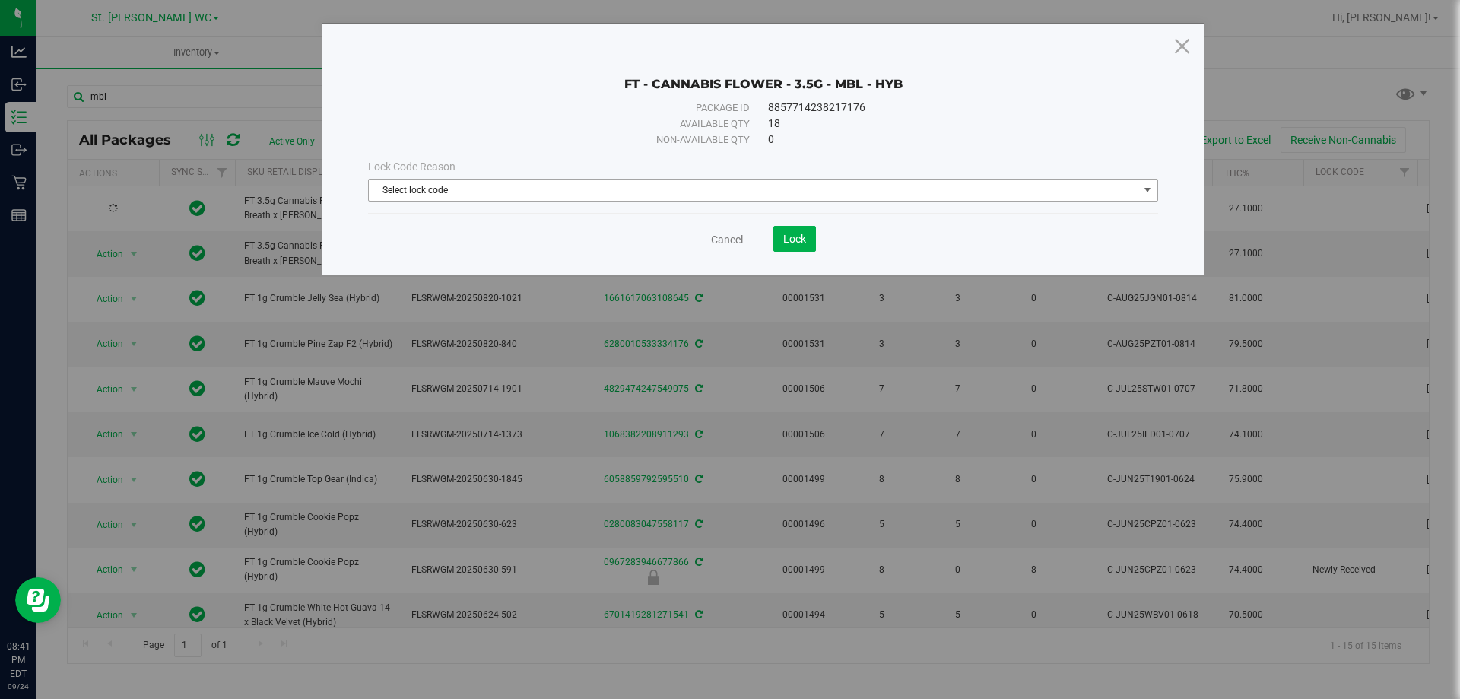
click at [475, 197] on span "Select lock code" at bounding box center [754, 189] width 770 height 21
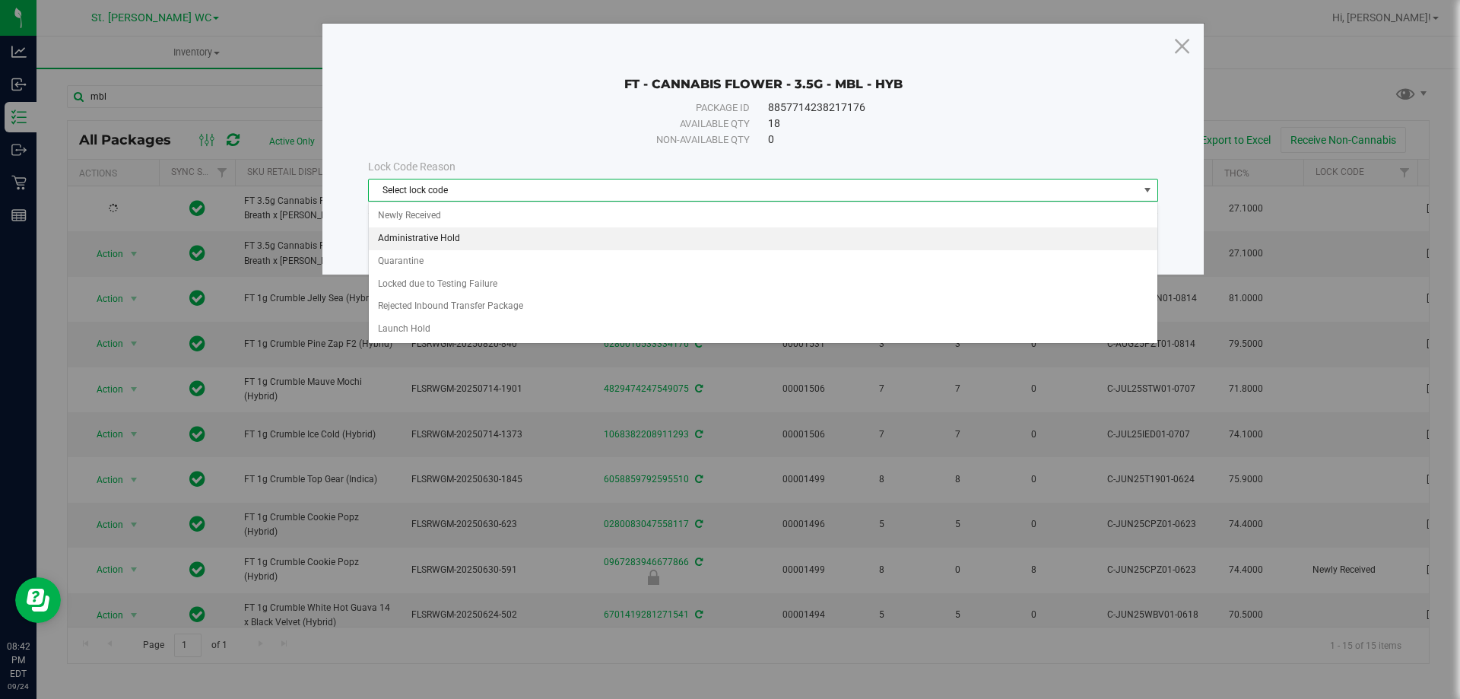
click at [447, 237] on li "Administrative Hold" at bounding box center [763, 238] width 789 height 23
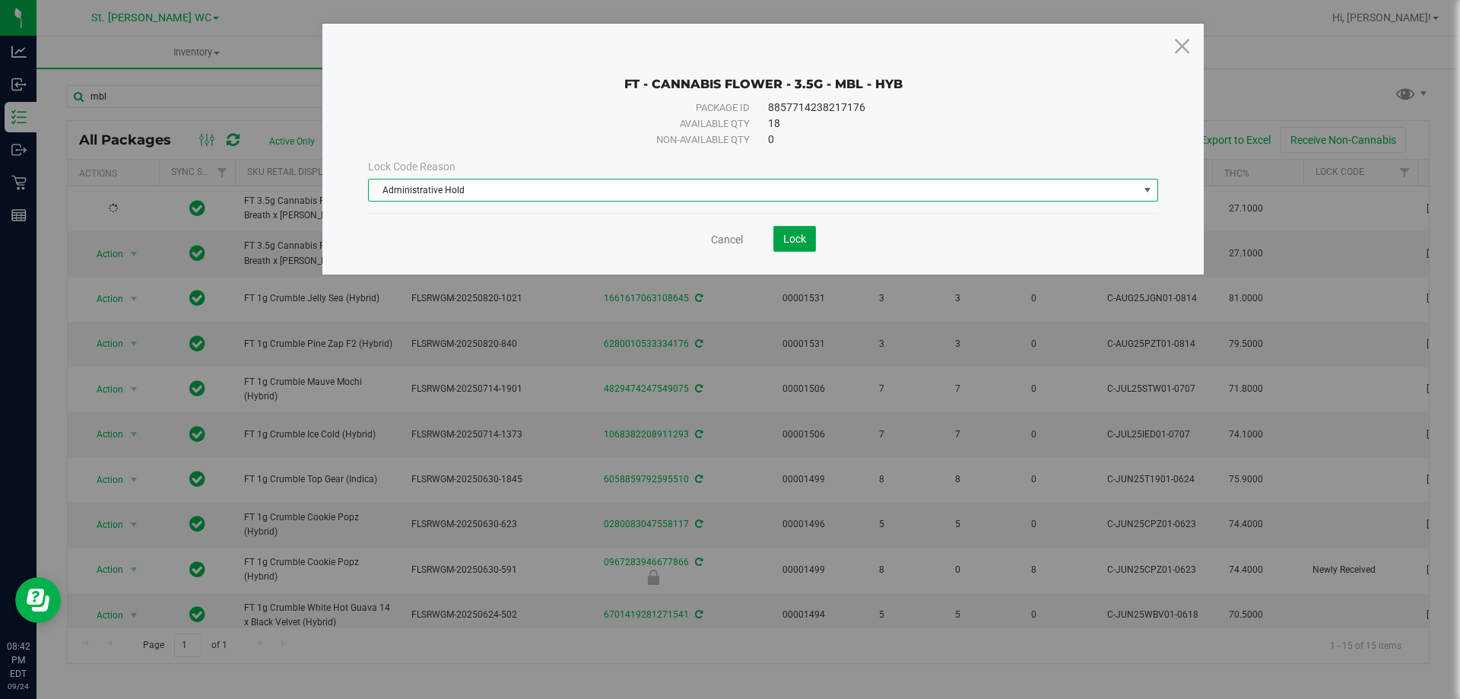
click at [799, 243] on span "Lock" at bounding box center [794, 239] width 23 height 12
